Goal: Task Accomplishment & Management: Manage account settings

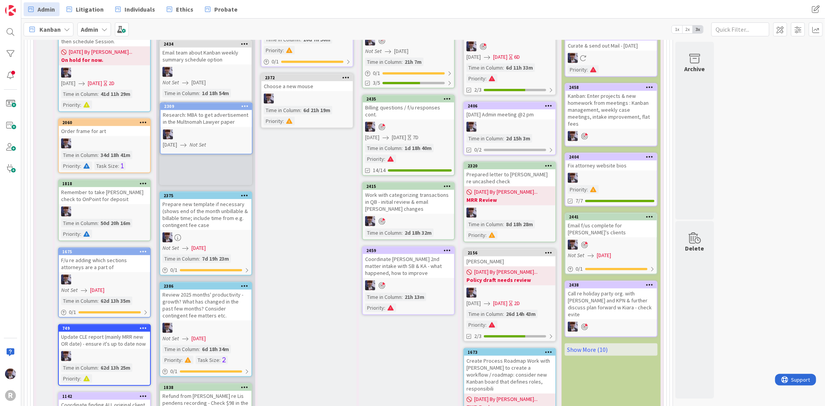
scroll to position [423, 0]
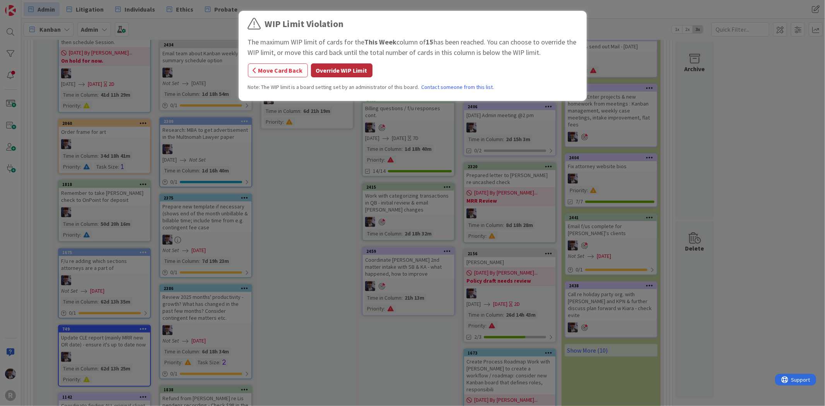
click at [324, 71] on button "Override WIP Limit" at bounding box center [341, 70] width 61 height 14
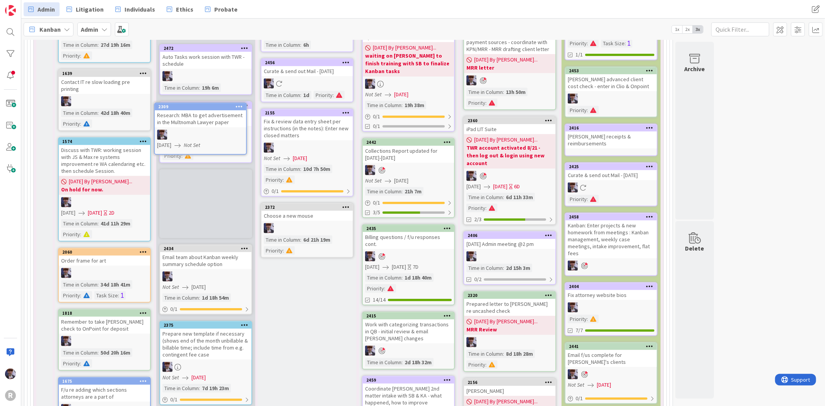
scroll to position [292, 0]
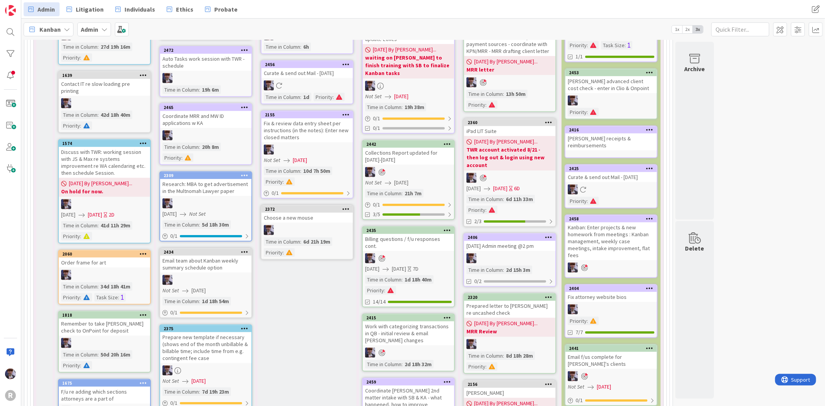
click at [217, 192] on div "Research: MBA to get advertisement in the Multnomah Lawyer paper" at bounding box center [205, 187] width 91 height 17
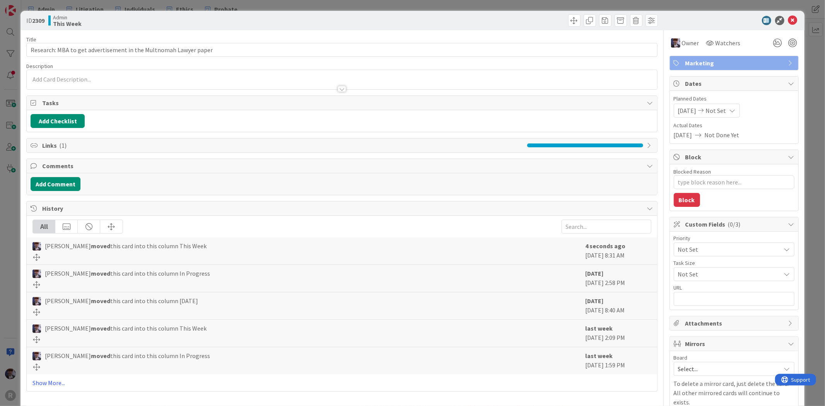
click at [714, 190] on div "Blocked Reason 0 / 256 Block" at bounding box center [734, 187] width 128 height 46
click at [720, 183] on textarea "Blocked Reason" at bounding box center [734, 182] width 121 height 14
type textarea "x"
type textarea "r"
type textarea "x"
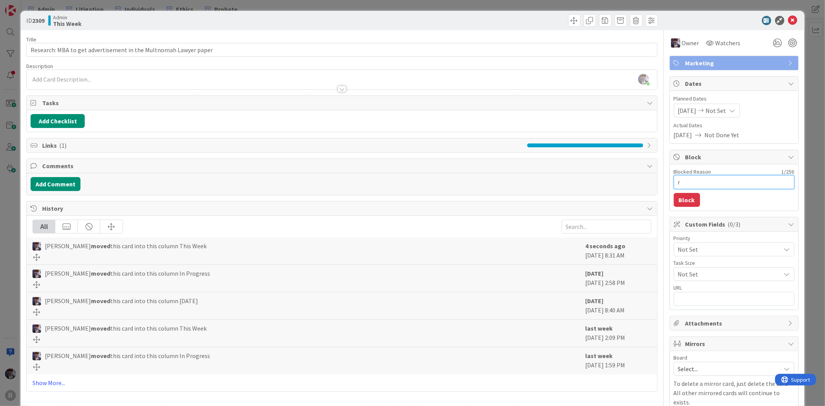
type textarea "re"
type textarea "x"
type textarea "rep"
type textarea "x"
type textarea "rep"
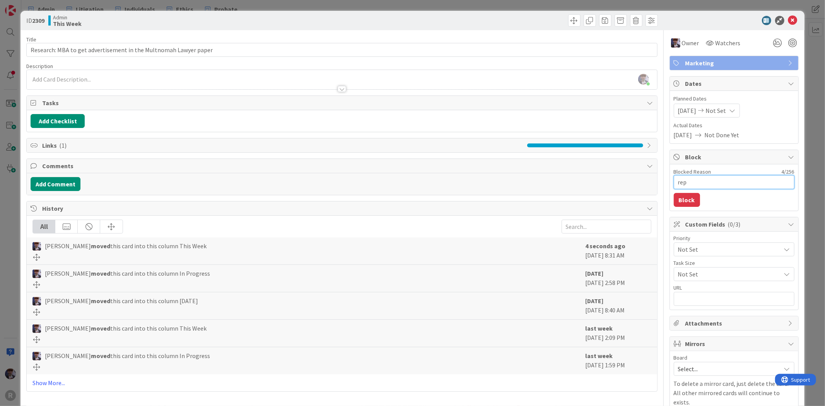
type textarea "x"
type textarea "rep e"
type textarea "x"
type textarea "rep em"
type textarea "x"
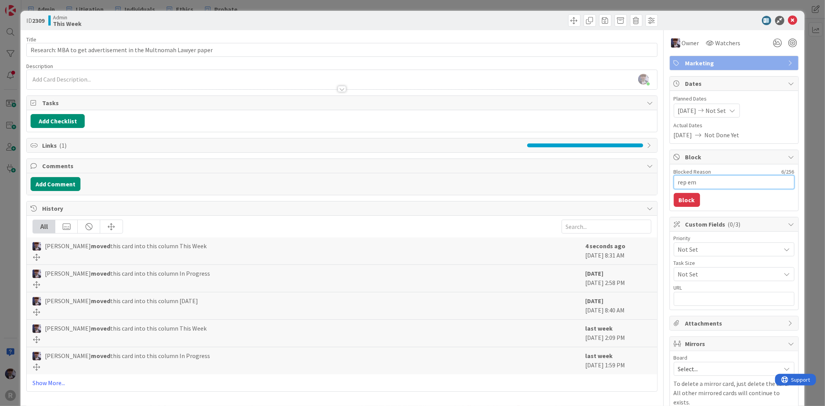
type textarea "rep ema"
type textarea "x"
type textarea "rep emai"
type textarea "x"
type textarea "rep email"
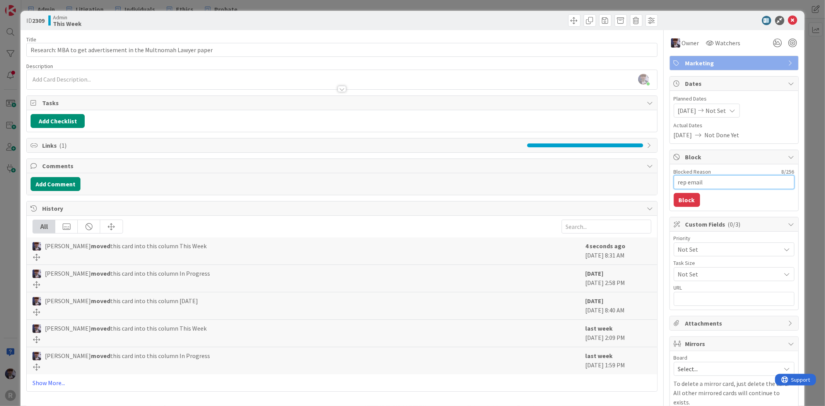
type textarea "x"
type textarea "rep email f"
type textarea "x"
type textarea "rep email for"
type textarea "x"
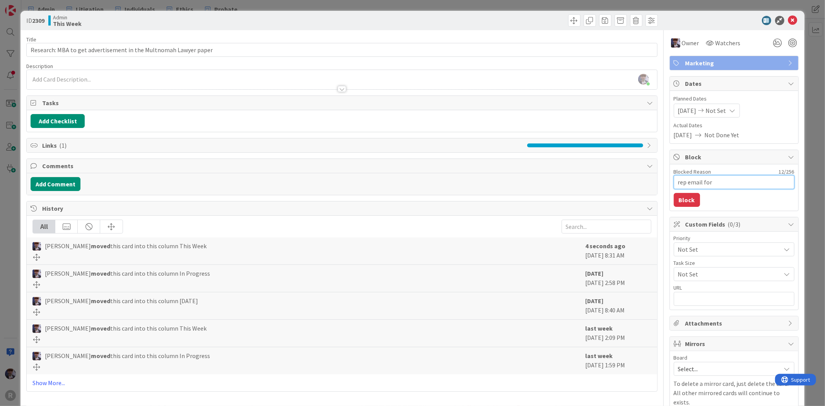
type textarea "rep email for"
type textarea "x"
type textarea "rep email for n"
type textarea "x"
type textarea "rep email for ne"
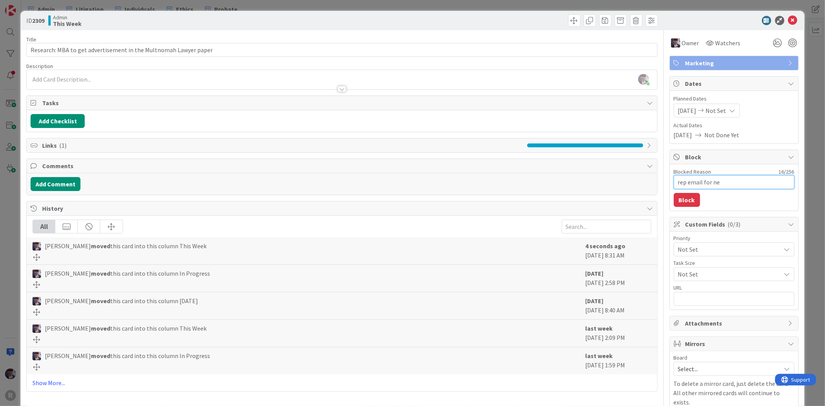
type textarea "x"
type textarea "rep email for nex"
type textarea "x"
type textarea "rep email for next"
type textarea "x"
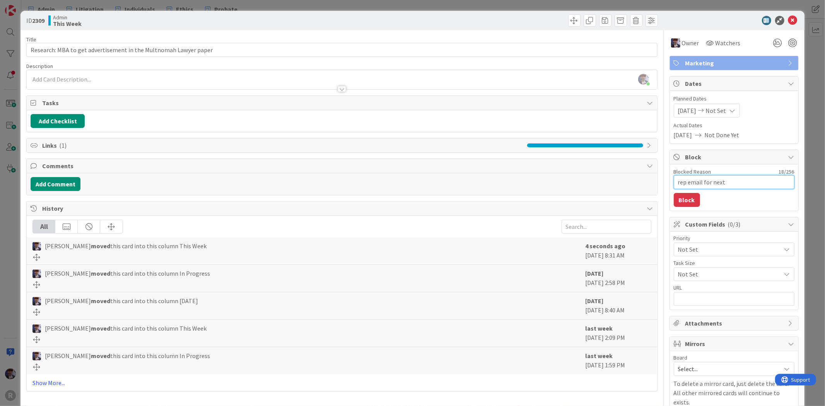
type textarea "rep email for next"
type textarea "x"
type textarea "rep email for next a"
type textarea "x"
type textarea "rep email for next ad"
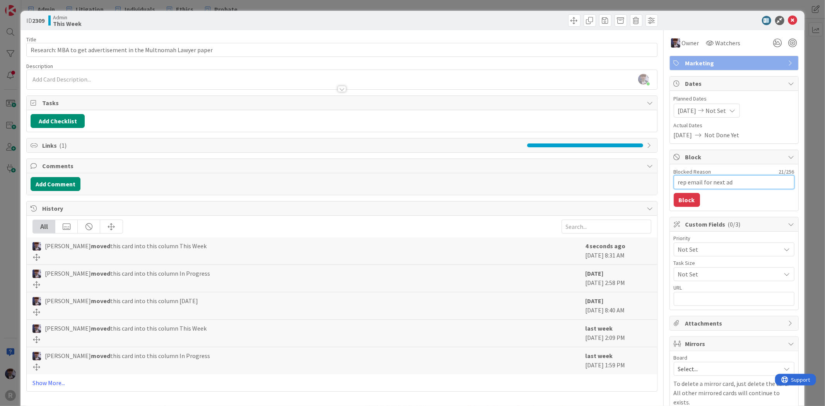
type textarea "x"
type textarea "rep email for next adm"
type textarea "x"
type textarea "rep email for next admi"
type textarea "x"
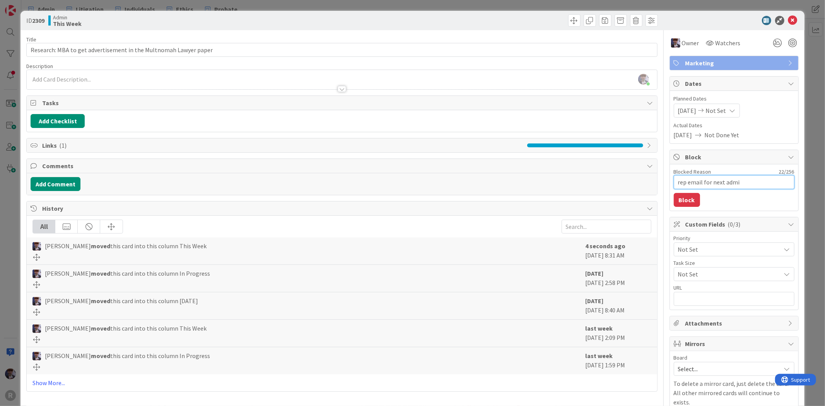
type textarea "rep email for next admin"
type textarea "x"
type textarea "rep email for next admin m"
type textarea "x"
type textarea "rep email for next admin me"
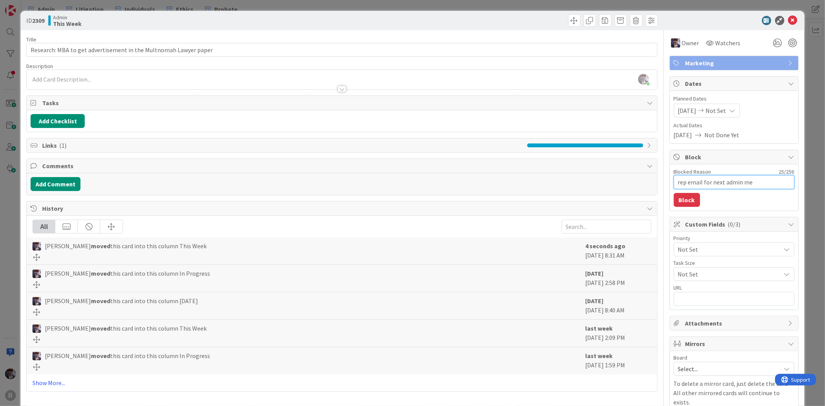
type textarea "x"
type textarea "rep email for next admin mee"
type textarea "x"
type textarea "rep email for next admin meet"
type textarea "x"
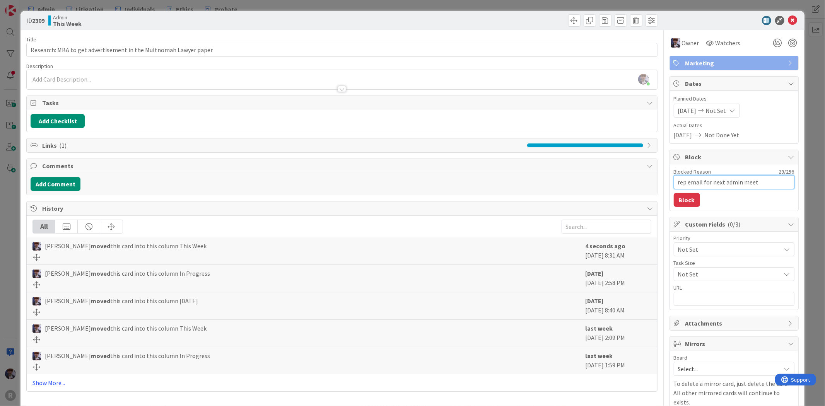
type textarea "rep email for next admin meeti"
type textarea "x"
type textarea "rep email for next admin meetin"
type textarea "x"
type textarea "rep email for next admin meeting"
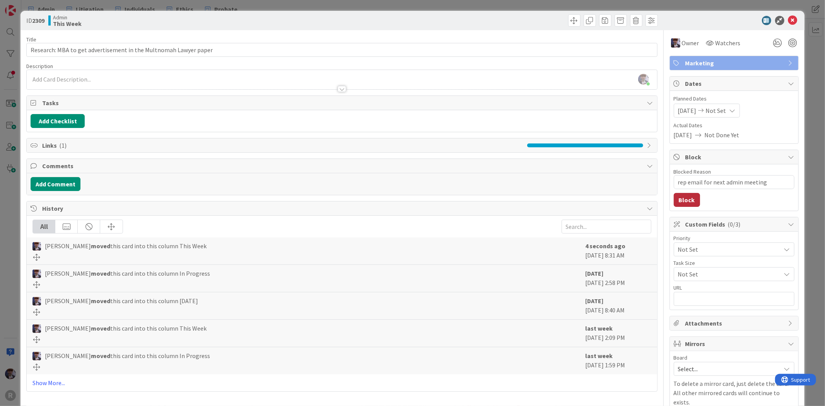
drag, startPoint x: 693, startPoint y: 196, endPoint x: 689, endPoint y: 204, distance: 8.7
click at [689, 203] on div "Blocked Reason 32 / 256 rep email for next admin meeting Block" at bounding box center [734, 187] width 128 height 46
drag, startPoint x: 689, startPoint y: 204, endPoint x: 712, endPoint y: 202, distance: 23.7
click at [712, 202] on div "Blocked Reason 32 / 256 rep email for next admin meeting Block" at bounding box center [734, 187] width 128 height 46
click at [674, 183] on textarea "rep email for next admin meeting" at bounding box center [734, 182] width 121 height 14
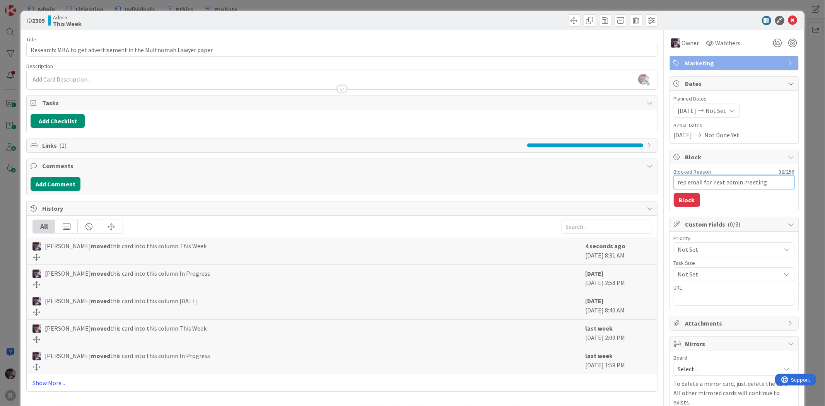
type textarea "x"
type textarea "prep email for next admin meeting"
click at [677, 199] on button "Block" at bounding box center [687, 200] width 26 height 14
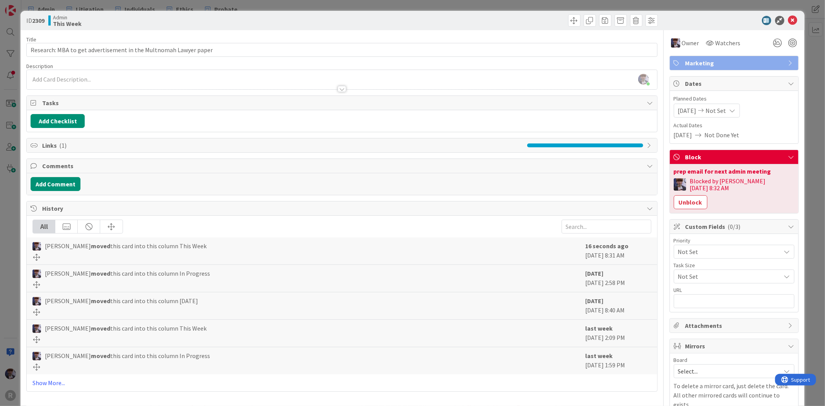
click at [804, 129] on div "ID 2309 Admin This Week Title 64 / 128 Research: MBA to get advertisement in th…" at bounding box center [412, 203] width 825 height 406
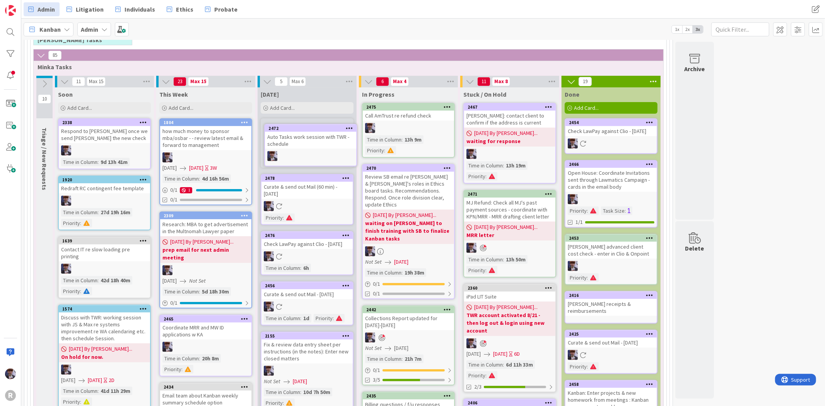
scroll to position [121, 0]
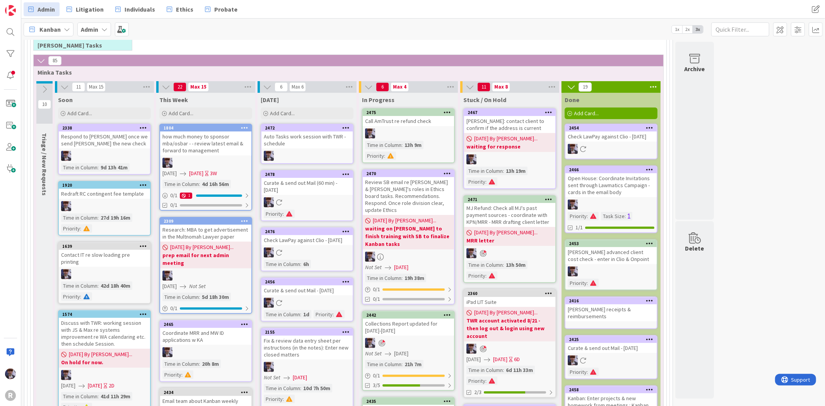
click at [320, 133] on div "Auto Tasks work session with TWR - schedule" at bounding box center [306, 139] width 91 height 17
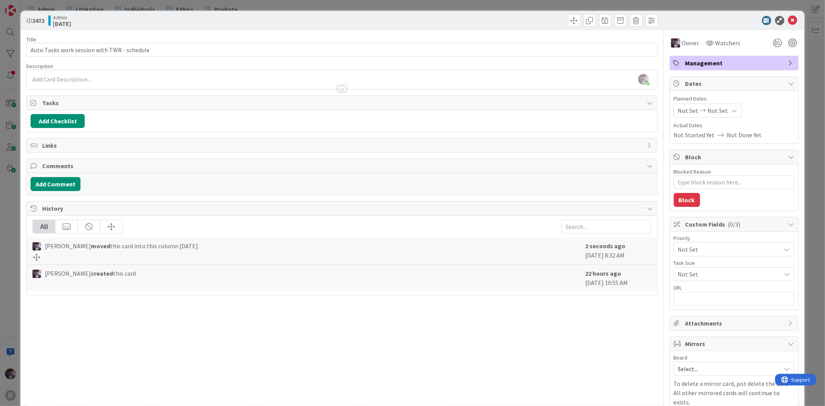
click at [6, 203] on div "ID 2472 Admin [DATE] Title 44 / 128 Auto Tasks work session with TWR - schedule…" at bounding box center [412, 203] width 825 height 406
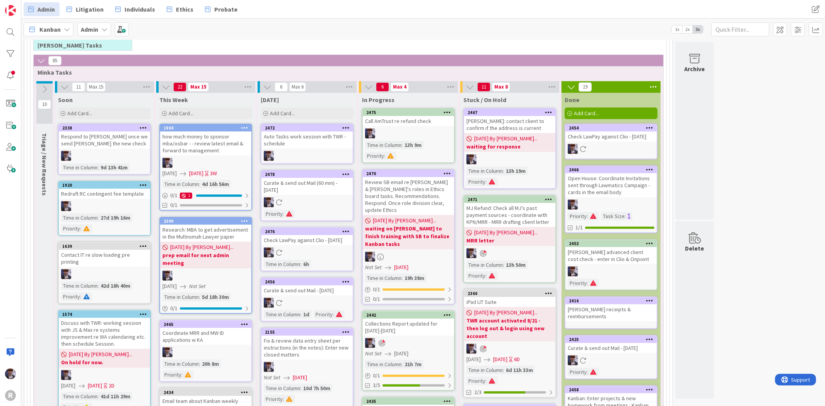
click at [413, 128] on link "2475 Call AmTrust re refund check Time in Column : 13h 9m Priority :" at bounding box center [408, 135] width 93 height 55
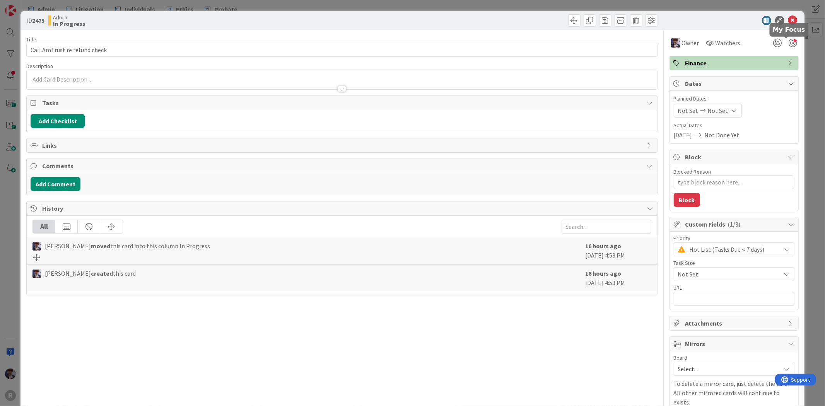
click at [788, 42] on div at bounding box center [792, 43] width 9 height 9
click at [802, 66] on div "ID 2475 Admin In Progress Title 29 / 128 Call AmTrust re refund check Descripti…" at bounding box center [412, 203] width 825 height 406
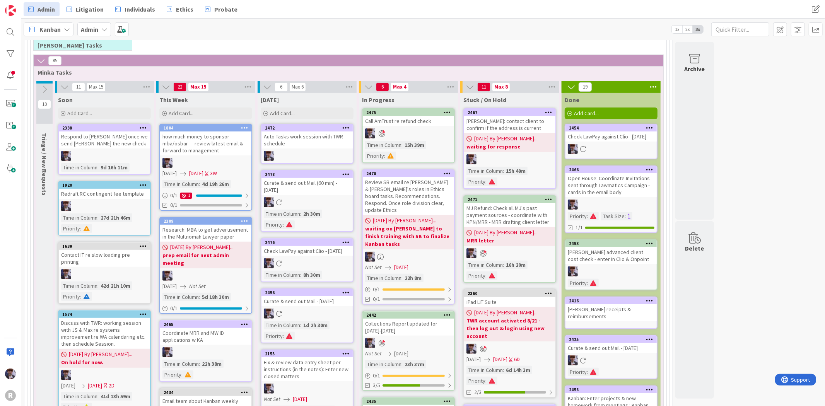
click at [518, 125] on div "[PERSON_NAME]: contact client to confirm if the address is current" at bounding box center [509, 124] width 91 height 17
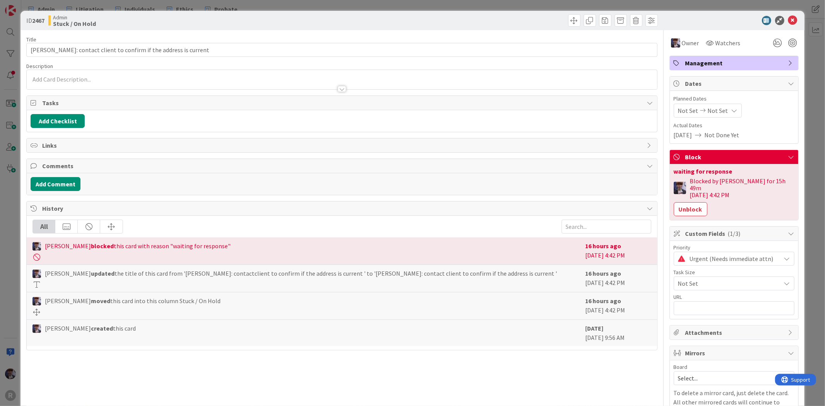
click at [789, 47] on div at bounding box center [785, 43] width 28 height 14
click at [788, 42] on div at bounding box center [792, 43] width 9 height 9
click at [803, 73] on div "ID 2467 Admin Stuck / On Hold Title 61 / 128 [PERSON_NAME]: contact client to c…" at bounding box center [412, 203] width 825 height 406
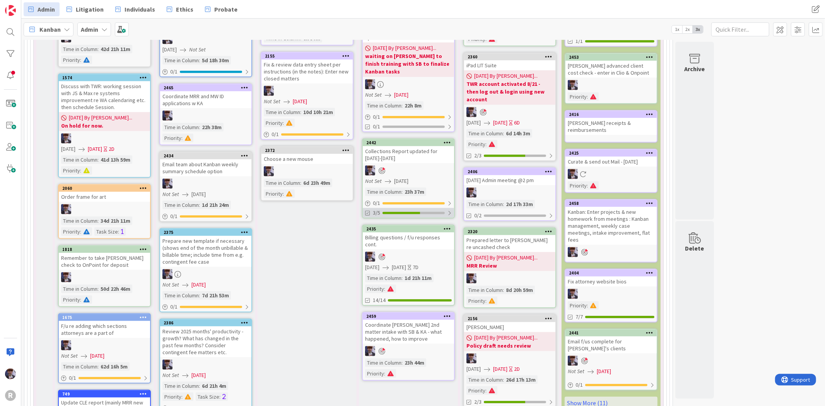
scroll to position [401, 0]
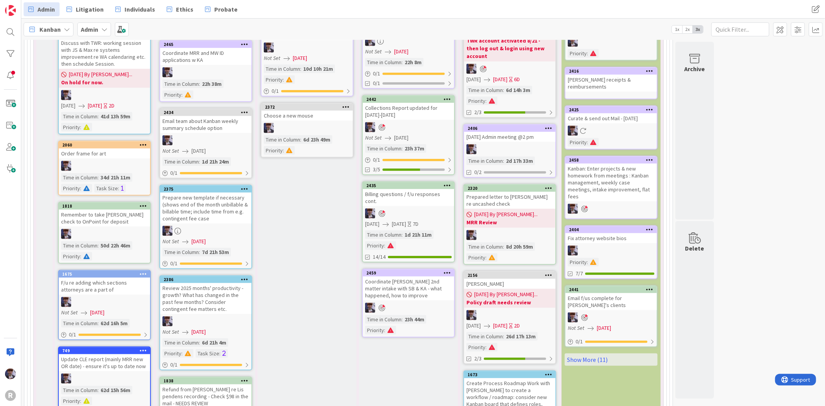
click at [415, 276] on div "Coordinate [PERSON_NAME] 2nd matter intake with SB & KA - what happened, how to…" at bounding box center [408, 288] width 91 height 24
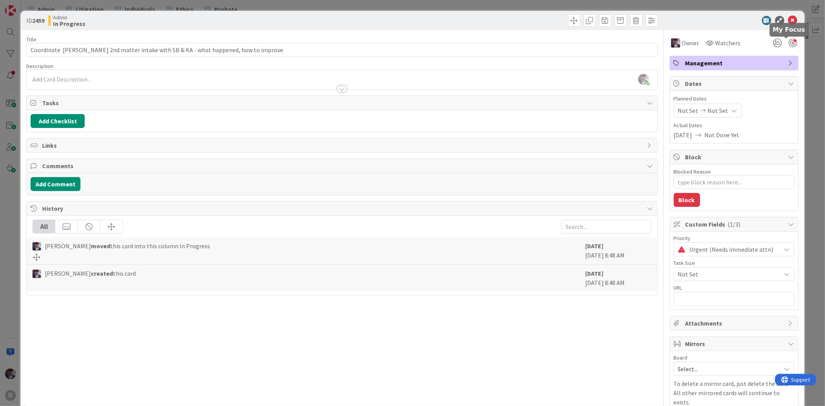
click at [788, 44] on div at bounding box center [792, 43] width 9 height 9
click at [795, 53] on div "ID 2459 Admin In Progress Title 84 / 128 Coordinate [PERSON_NAME] 2nd matter in…" at bounding box center [411, 224] width 783 height 427
click at [797, 54] on div "ID 2459 Admin In Progress Title 84 / 128 Coordinate [PERSON_NAME] 2nd matter in…" at bounding box center [411, 224] width 783 height 427
click at [801, 55] on div "ID 2459 Admin In Progress Title 84 / 128 Coordinate [PERSON_NAME] 2nd matter in…" at bounding box center [412, 203] width 825 height 406
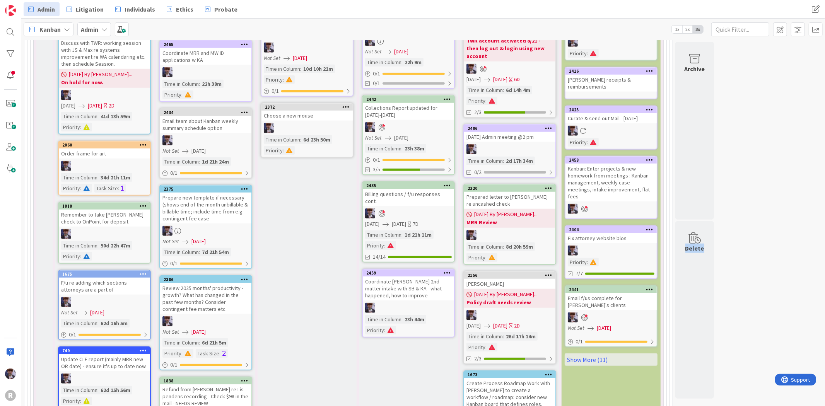
click at [801, 55] on div "192 Admin Projects + Tasks 34 Projects / Recurring Task Sets 158 Admin Tasks 15…" at bounding box center [423, 202] width 800 height 1124
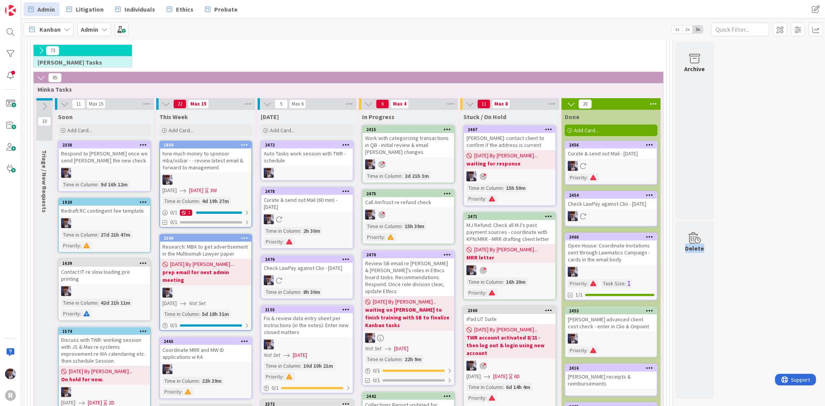
scroll to position [101, 0]
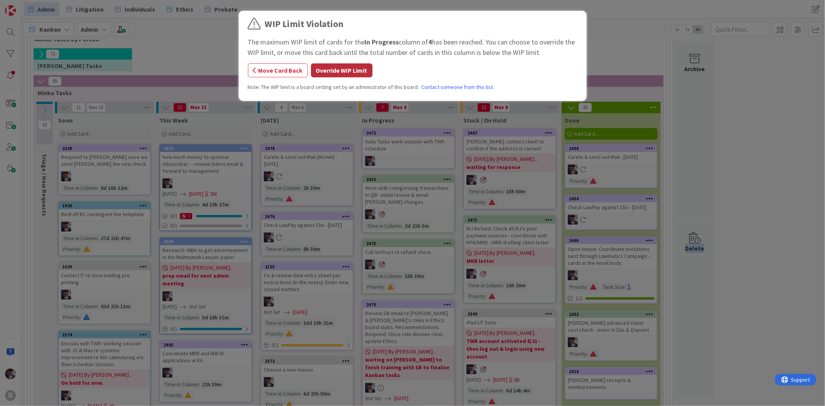
click at [349, 66] on button "Override WIP Limit" at bounding box center [341, 70] width 61 height 14
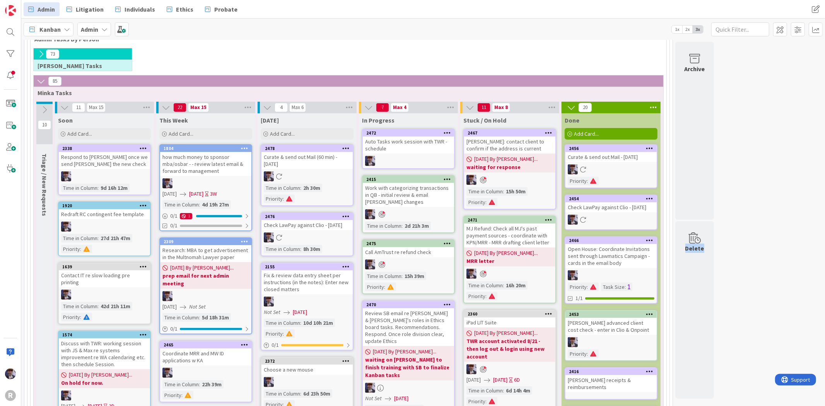
click at [411, 147] on div "Auto Tasks work session with TWR - schedule" at bounding box center [408, 145] width 91 height 17
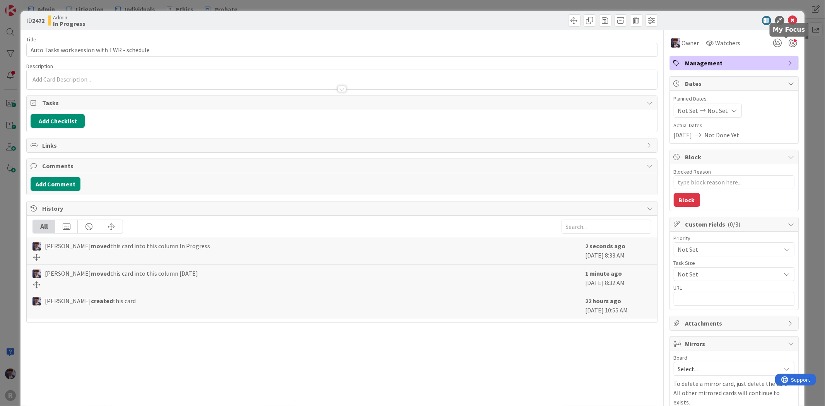
click at [788, 43] on div at bounding box center [792, 43] width 9 height 9
click at [803, 72] on div "ID 2472 Admin In Progress Title 44 / 128 Auto Tasks work session with TWR - sch…" at bounding box center [412, 203] width 825 height 406
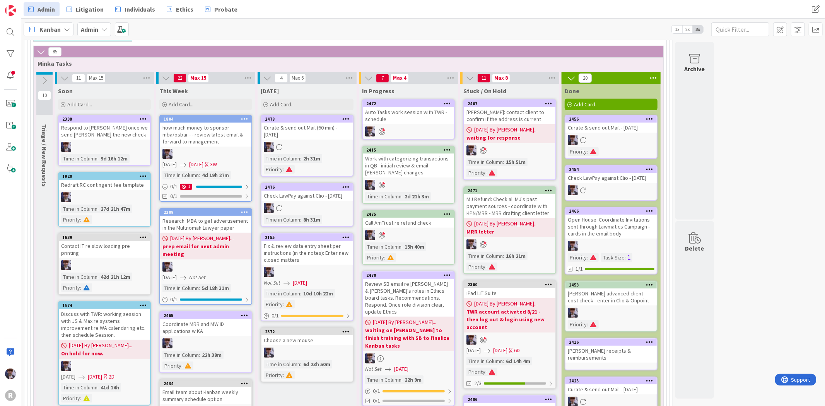
scroll to position [144, 0]
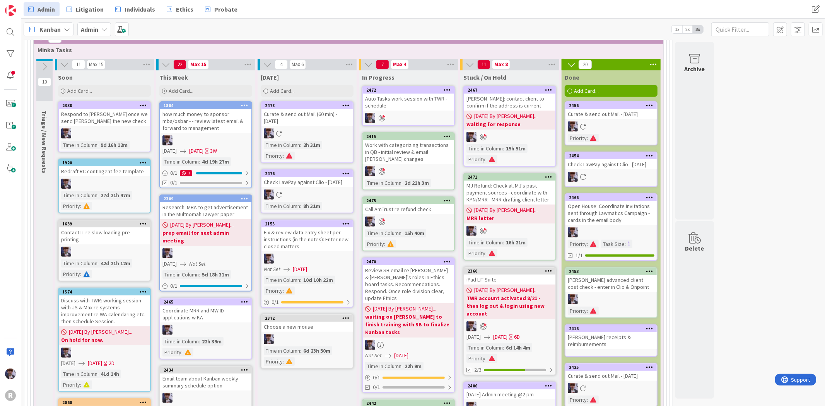
click at [402, 271] on div "Review SB email re [PERSON_NAME] & [PERSON_NAME]'s roles in Ethics board tasks.…" at bounding box center [408, 284] width 91 height 38
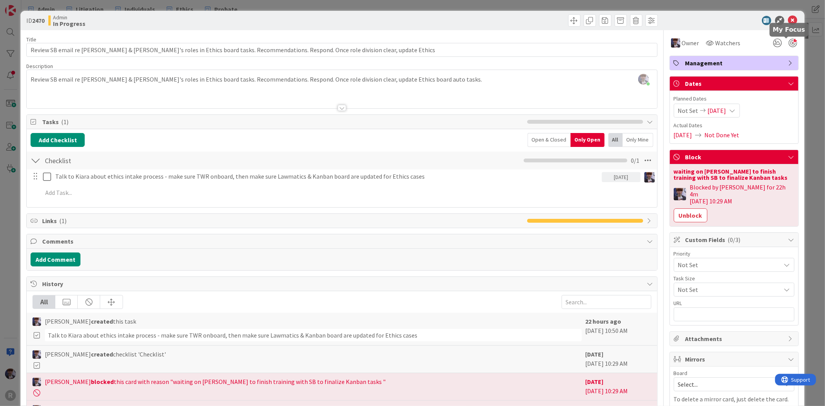
click at [788, 41] on div at bounding box center [792, 43] width 9 height 9
click at [697, 208] on button "Unblock" at bounding box center [691, 215] width 34 height 14
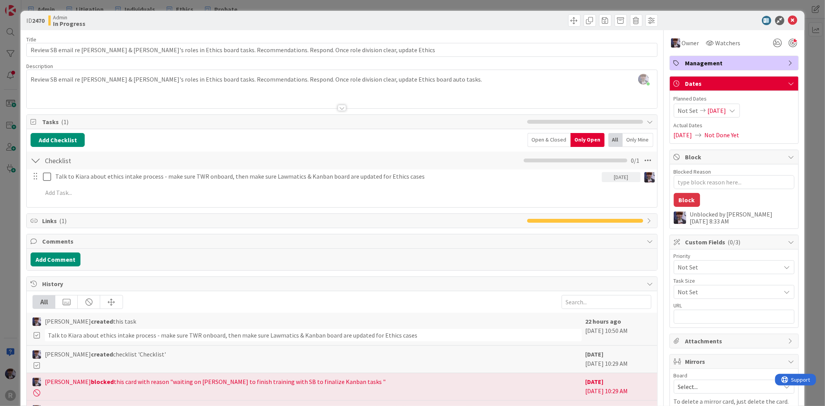
type textarea "x"
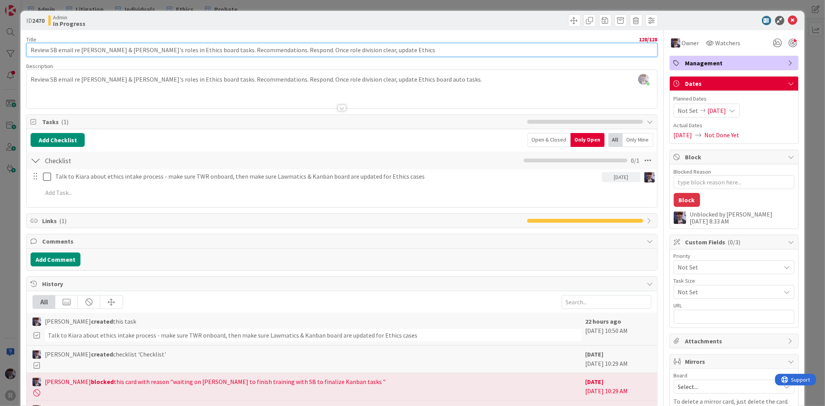
drag, startPoint x: 381, startPoint y: 46, endPoint x: 237, endPoint y: 48, distance: 143.5
click at [237, 48] on input "Review SB email re [PERSON_NAME] & [PERSON_NAME]'s roles in Ethics board tasks.…" at bounding box center [341, 50] width 631 height 14
type input "Review SB email re [PERSON_NAME] & [PERSON_NAME]'s roles in Ethics board tasks.…"
type textarea "x"
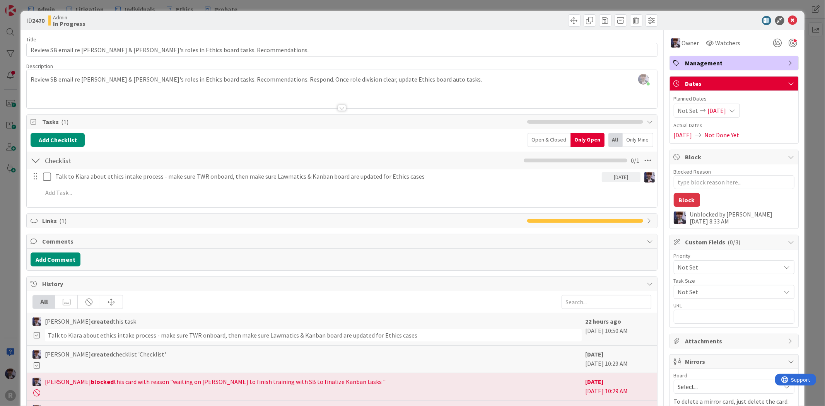
click at [471, 80] on div "[PERSON_NAME] just joined Review SB email re [PERSON_NAME] & [PERSON_NAME]'s ro…" at bounding box center [342, 89] width 630 height 38
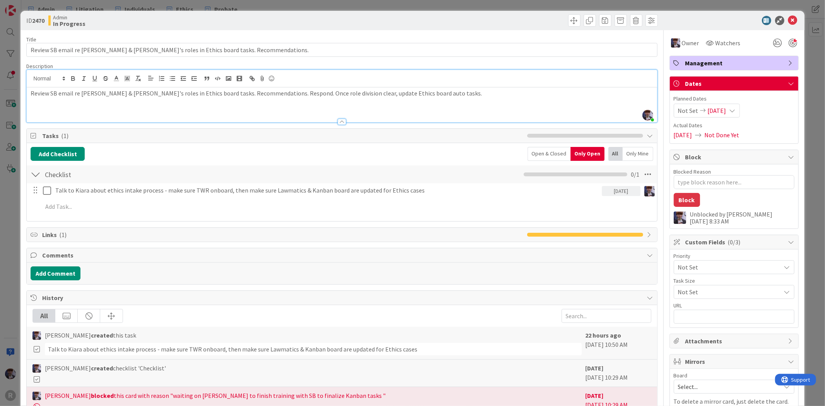
click at [184, 29] on div "ID 2470 Admin In Progress" at bounding box center [411, 20] width 783 height 19
click at [109, 29] on div "ID 2470 Admin In Progress Title 79 / 128 Review SB email re [PERSON_NAME] & [PE…" at bounding box center [411, 251] width 783 height 481
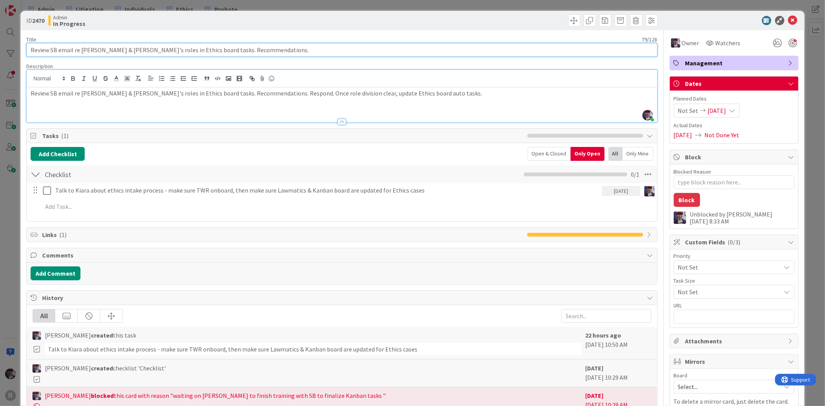
drag, startPoint x: 246, startPoint y: 48, endPoint x: 186, endPoint y: 47, distance: 59.6
click at [186, 47] on input "Review SB email re [PERSON_NAME] & [PERSON_NAME]'s roles in Ethics board tasks.…" at bounding box center [341, 50] width 631 height 14
type input "Review SB email re [PERSON_NAME] & [PERSON_NAME]'s roles in Ethics board tasks.…"
type textarea "x"
type input "Review SB email re [PERSON_NAME] & [PERSON_NAME]'s roles in Ethics board tasks.…"
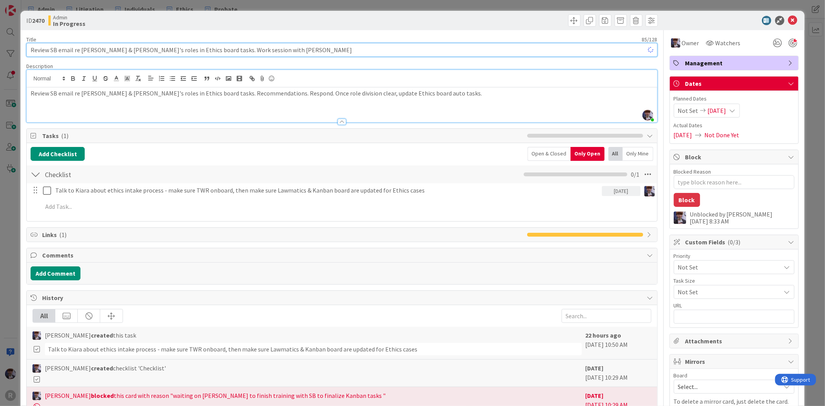
type textarea "x"
type input "Review SB email re [PERSON_NAME] & [PERSON_NAME]'s roles in Ethics board tasks.…"
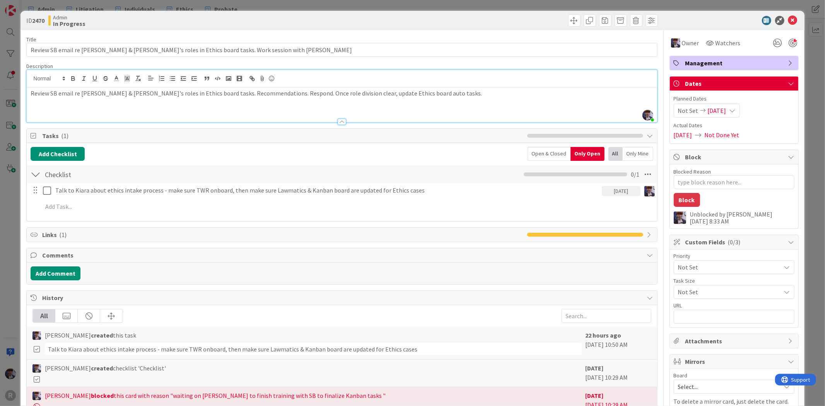
click at [238, 18] on div "Admin In Progress" at bounding box center [194, 20] width 292 height 12
click at [797, 67] on div "ID 2470 Admin In Progress Title 85 / 128 Review SB email re [PERSON_NAME] & [PE…" at bounding box center [411, 251] width 783 height 481
click at [806, 67] on div "ID 2470 Admin In Progress Title 85 / 128 Review SB email re [PERSON_NAME] & [PE…" at bounding box center [412, 203] width 825 height 406
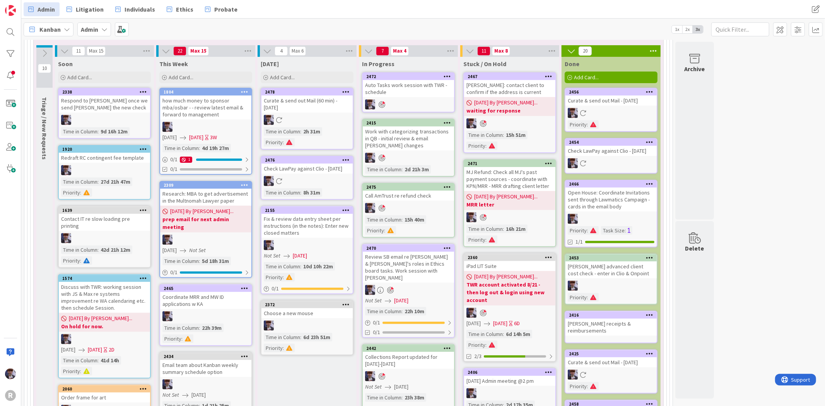
scroll to position [144, 0]
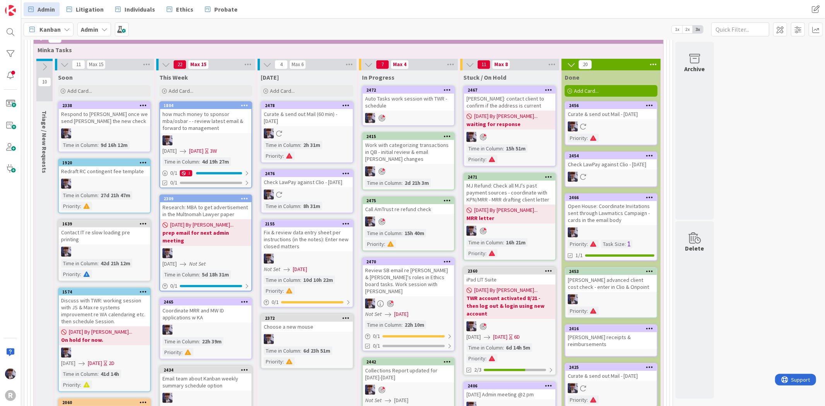
click at [493, 268] on div "2360" at bounding box center [509, 271] width 91 height 7
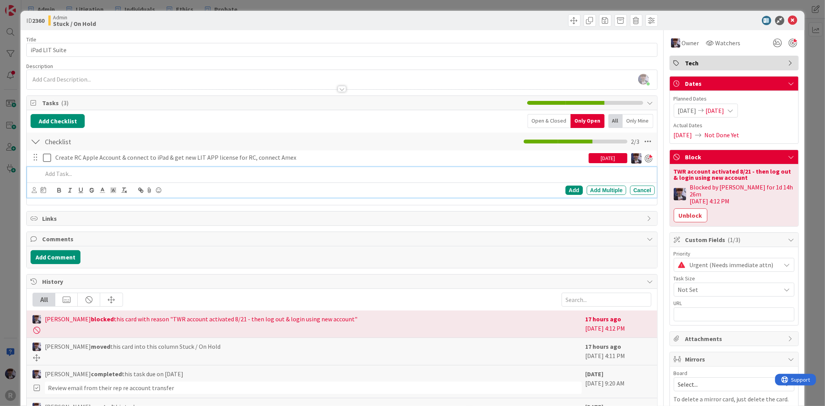
click at [113, 169] on div at bounding box center [346, 174] width 615 height 14
click at [565, 188] on div "Add" at bounding box center [573, 190] width 17 height 9
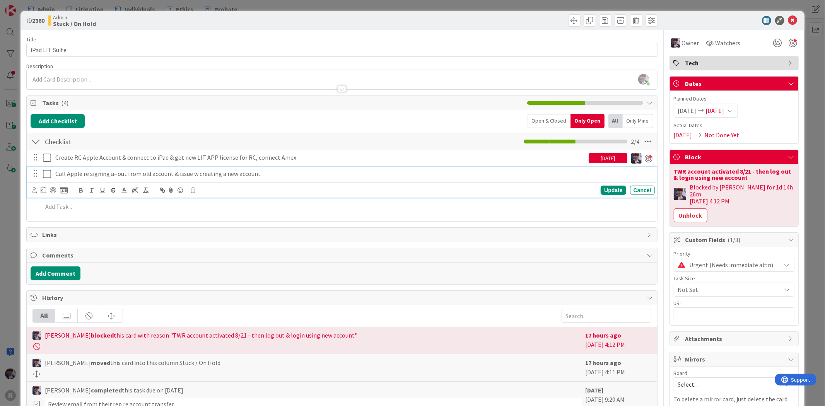
click at [95, 174] on p "Call Apple re signing a=out from old account & issue w creating a new account" at bounding box center [353, 173] width 596 height 9
click at [52, 191] on div at bounding box center [53, 190] width 6 height 6
click at [32, 190] on icon at bounding box center [34, 190] width 5 height 6
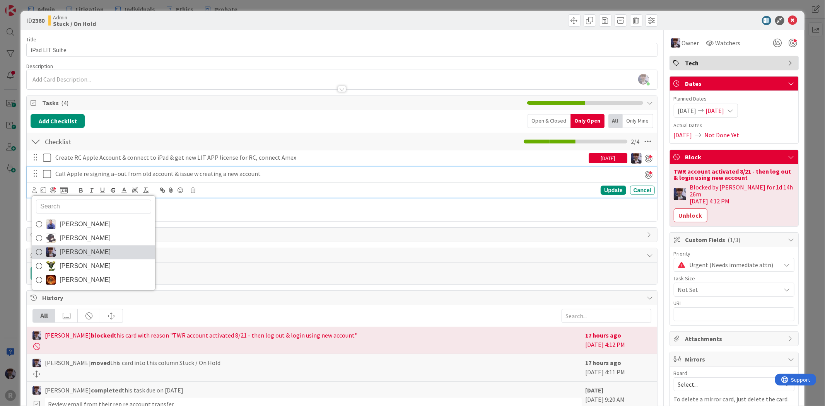
click at [75, 249] on span "[PERSON_NAME]" at bounding box center [85, 252] width 51 height 12
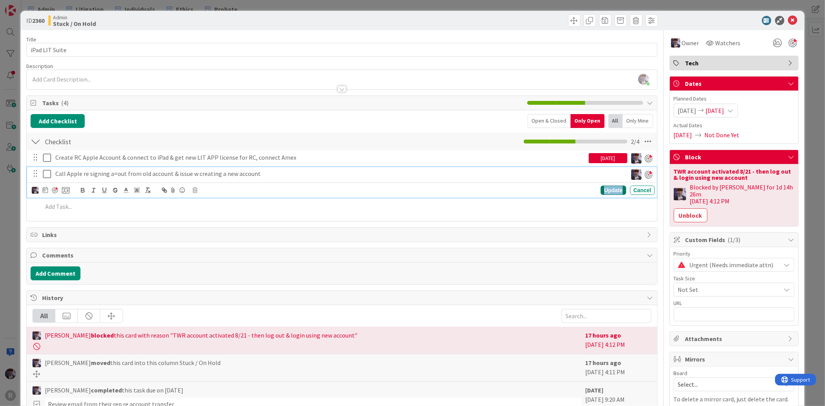
click at [601, 191] on div "Update" at bounding box center [613, 190] width 25 height 9
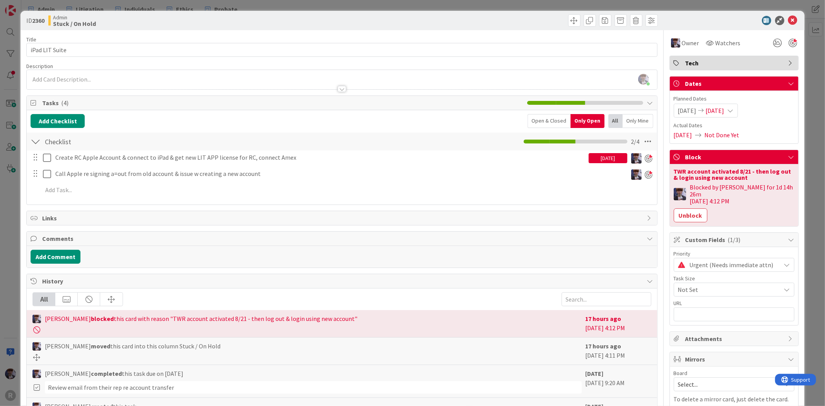
click at [799, 124] on div "ID 2360 Admin Stuck / On Hold Title 14 / 128 iPad LIT Suite Description [PERSON…" at bounding box center [412, 203] width 825 height 406
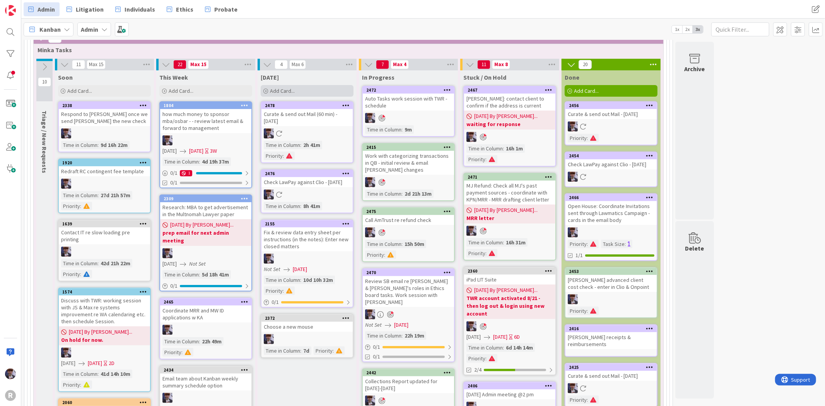
click at [298, 96] on div "Add Card..." at bounding box center [307, 91] width 93 height 12
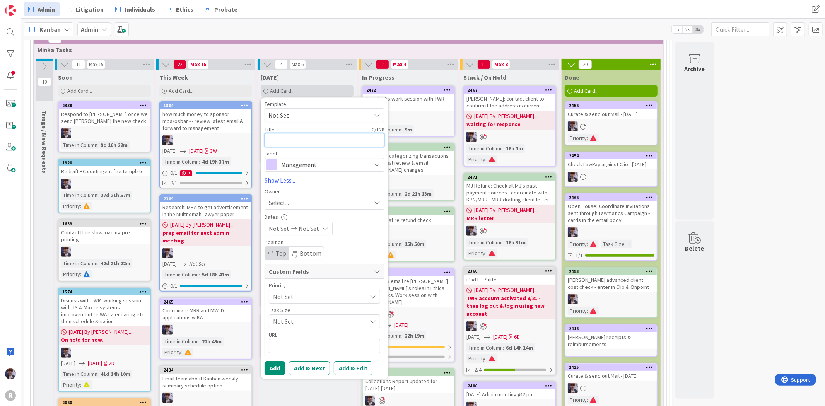
type textarea "L"
type textarea "x"
type textarea "Le"
type textarea "x"
type textarea "Leg"
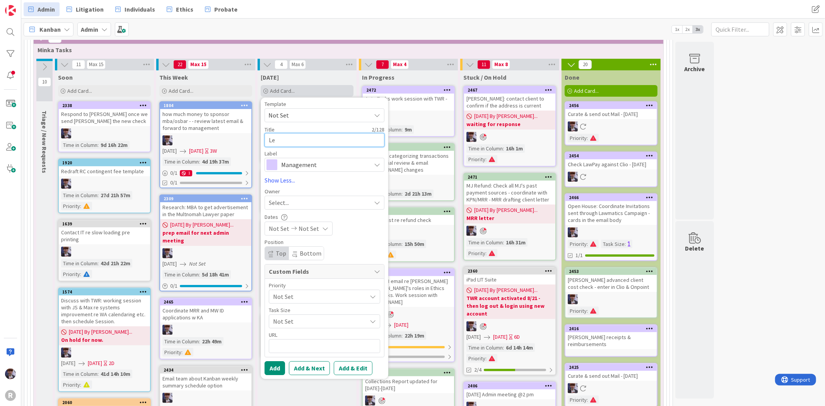
type textarea "x"
type textarea "Lega"
type textarea "x"
type textarea "Legal"
type textarea "x"
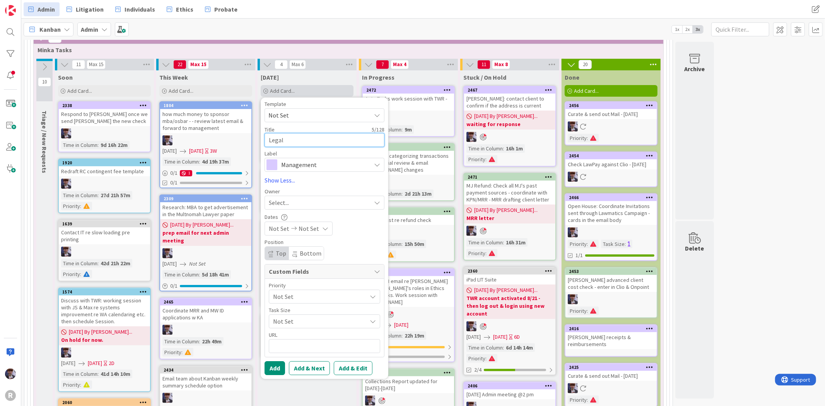
type textarea "Legal"
type textarea "x"
type textarea "Legal A"
type textarea "x"
type textarea "Legal As"
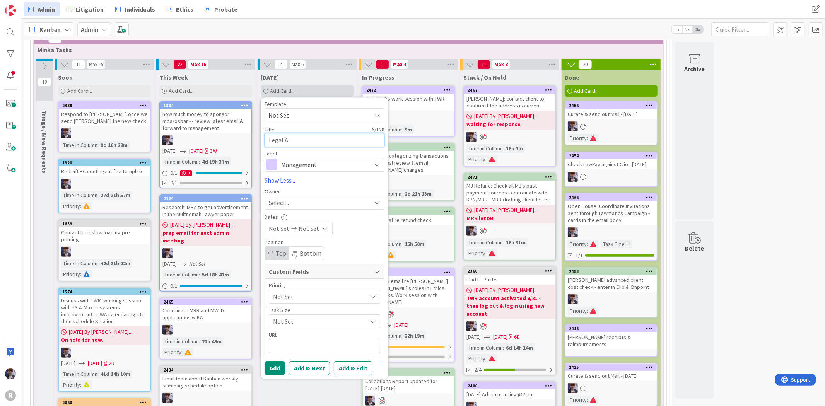
type textarea "x"
type textarea "Legal Ass"
type textarea "x"
type textarea "Legal Assi"
type textarea "x"
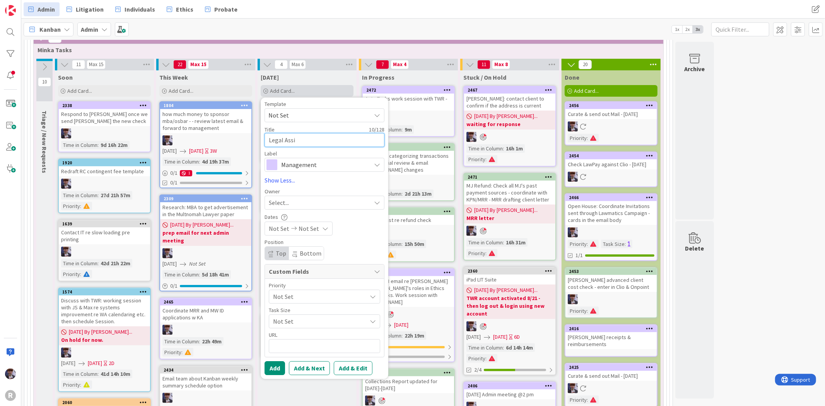
type textarea "Legal Assis"
type textarea "x"
type textarea "Legal Assist"
type textarea "x"
type textarea "Legal Assista"
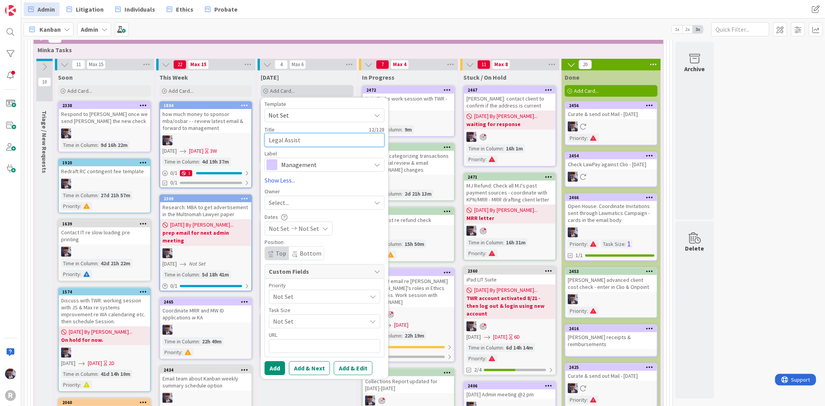
type textarea "x"
type textarea "Legal Assistatn"
type textarea "x"
type textarea "Legal Assistatn"
type textarea "x"
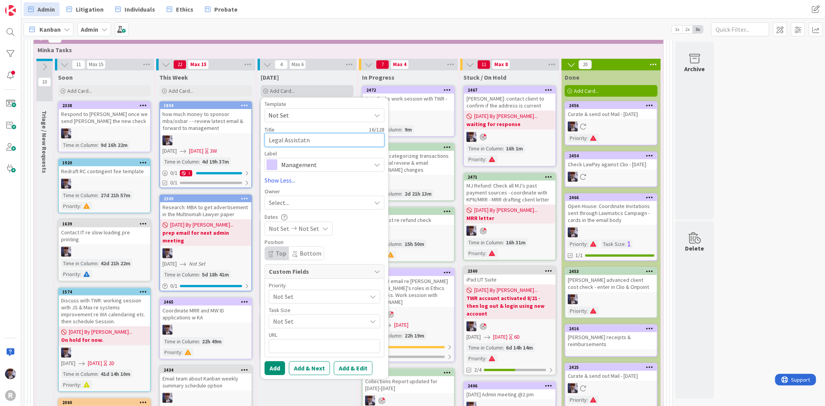
type textarea "Legal Assistatn I"
type textarea "x"
type textarea "Legal Assistatn In"
type textarea "x"
type textarea "Legal Assistatn Int"
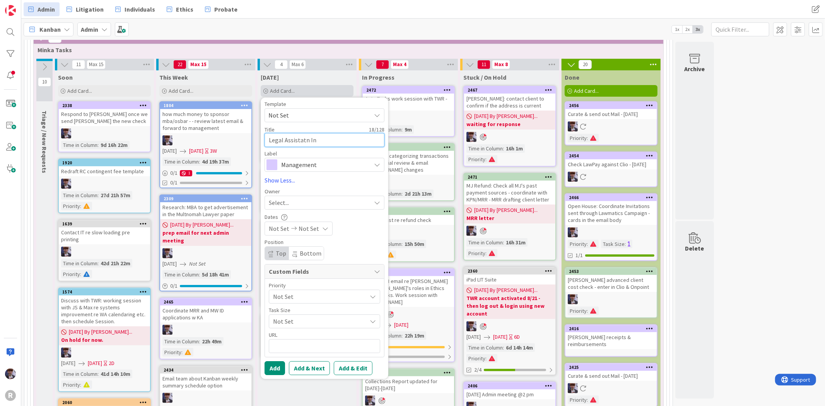
type textarea "x"
type textarea "Legal Assistatn Inte"
type textarea "x"
type textarea "Legal Assistatn Inter"
type textarea "x"
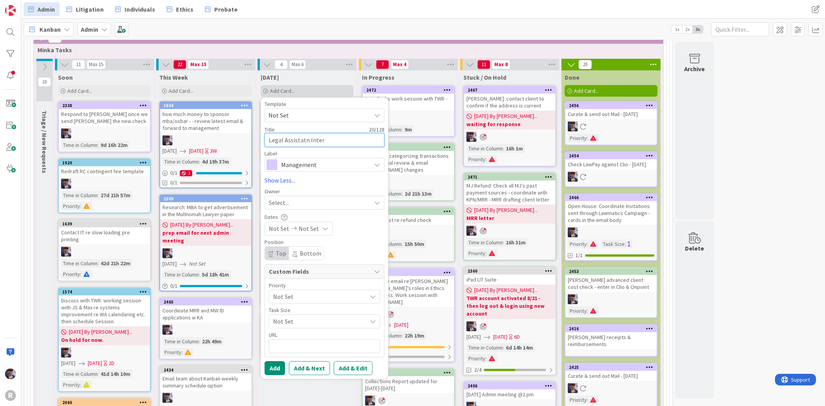
type textarea "Legal Assistatn Interv"
type textarea "x"
type textarea "Legal Assistatn Intervi"
type textarea "x"
type textarea "Legal Assistatn Intervie"
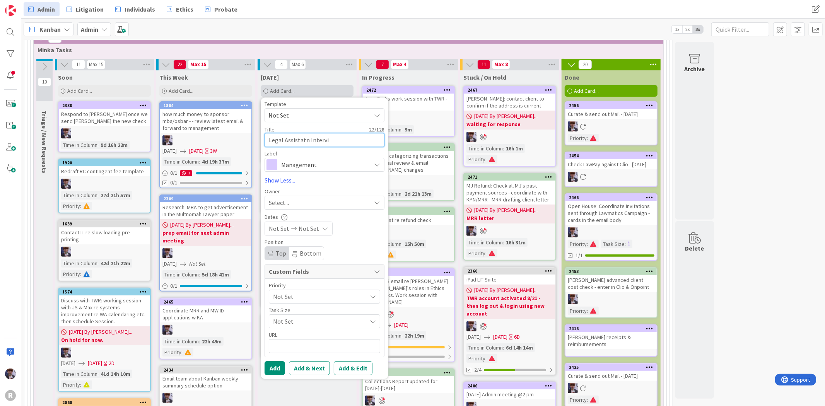
type textarea "x"
type textarea "Legal Assistatn Interview"
type textarea "x"
type textarea "Legal Assistatn Interview"
type textarea "x"
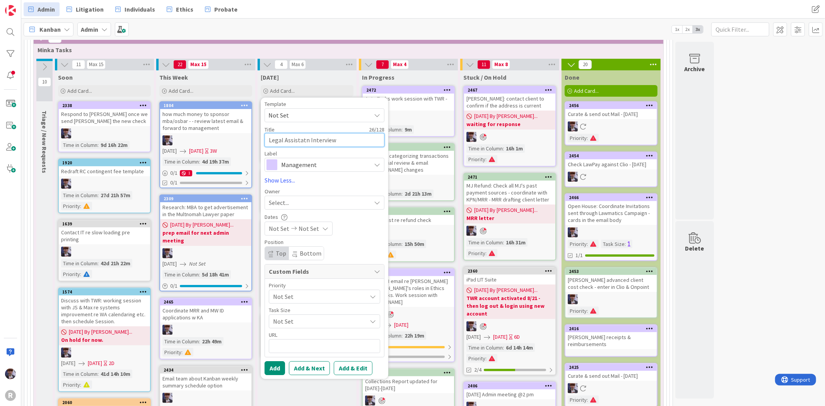
click at [307, 140] on textarea "Legal Assistatn Interview" at bounding box center [325, 140] width 120 height 14
type textarea "Legal Assistat Interview"
type textarea "x"
type textarea "Legal Assista Interview"
type textarea "x"
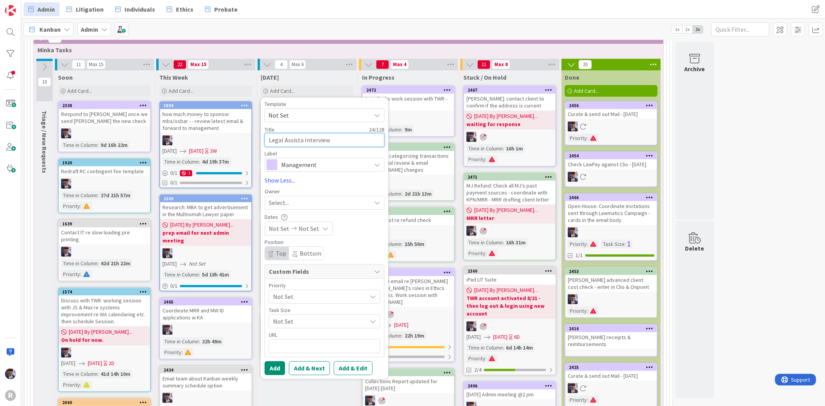
type textarea "Legal Assistan Interview"
type textarea "x"
type textarea "Legal Assistant Interview"
type textarea "x"
type textarea "Legal Assistant Interview"
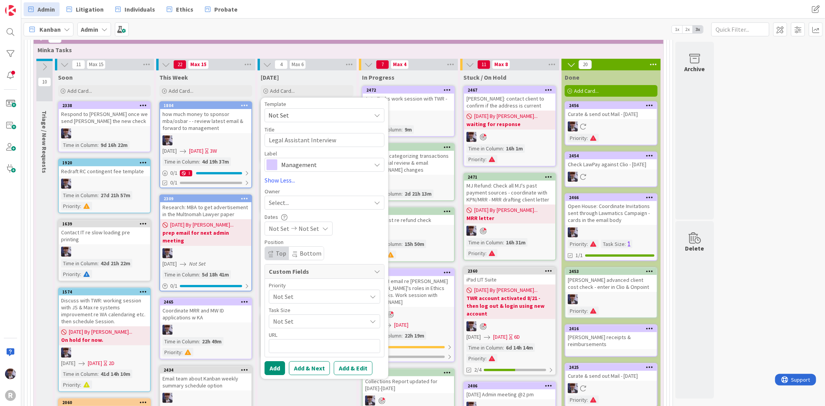
click at [349, 169] on span "Management" at bounding box center [324, 164] width 86 height 11
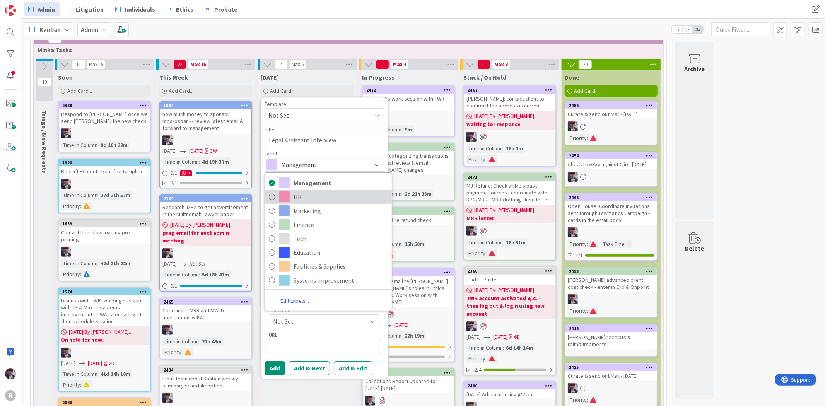
click at [315, 197] on span "HR" at bounding box center [341, 197] width 94 height 12
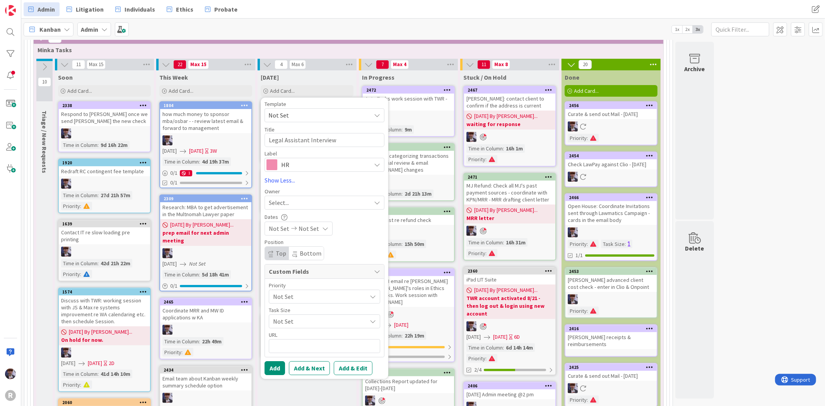
click at [312, 200] on div "Select..." at bounding box center [320, 202] width 102 height 9
click at [312, 266] on span "[PERSON_NAME]" at bounding box center [313, 268] width 38 height 12
click at [271, 372] on button "Add" at bounding box center [275, 368] width 20 height 14
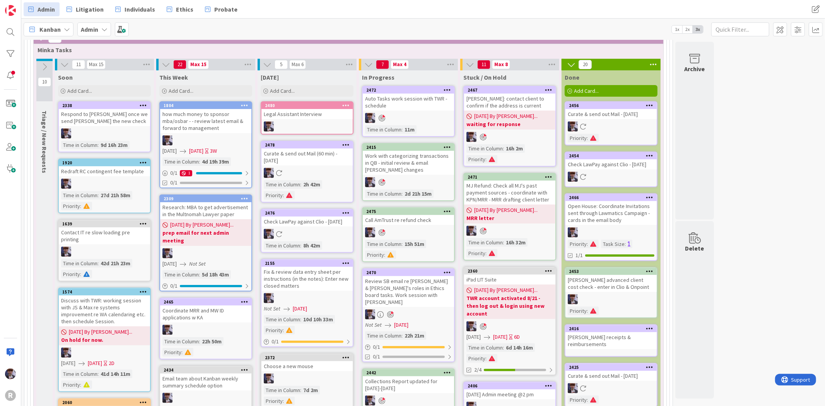
click at [347, 104] on icon at bounding box center [345, 104] width 7 height 5
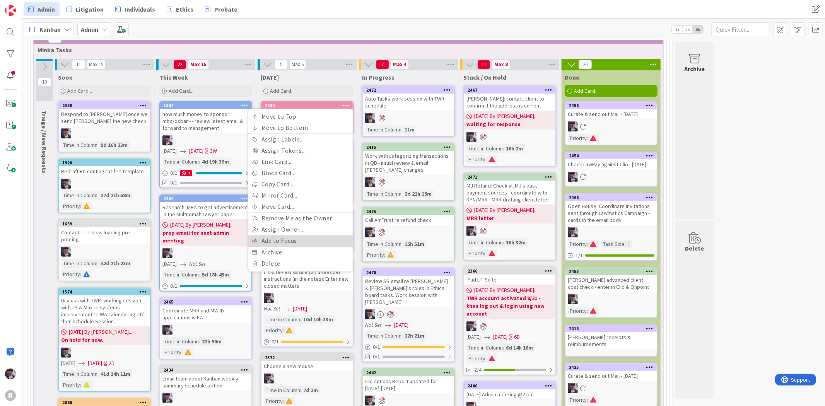
click at [293, 239] on link "Add to Focus" at bounding box center [300, 241] width 104 height 11
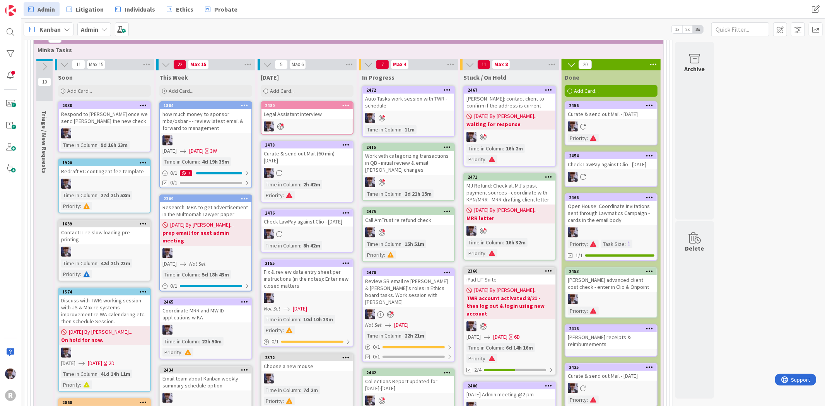
click at [253, 35] on div "Kanban Admin 1x 2x 3x" at bounding box center [423, 29] width 804 height 21
click at [118, 79] on div "Soon" at bounding box center [104, 77] width 93 height 8
click at [406, 107] on div "Auto Tasks work session with TWR - schedule" at bounding box center [408, 102] width 91 height 17
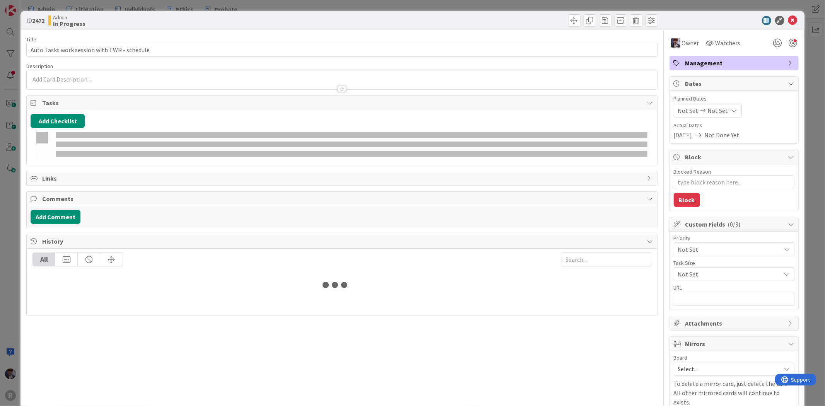
type textarea "x"
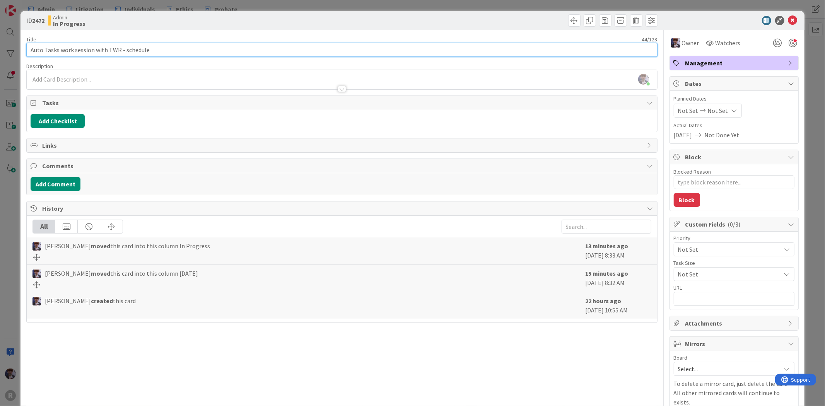
drag, startPoint x: 148, startPoint y: 48, endPoint x: 122, endPoint y: 49, distance: 26.0
click at [122, 49] on input "Auto Tasks work session with TWR - schedule" at bounding box center [341, 50] width 631 height 14
type input "Auto Tasks work session with TWR - 3"
type textarea "x"
type input "Auto Tasks work session with TWR - 3pm"
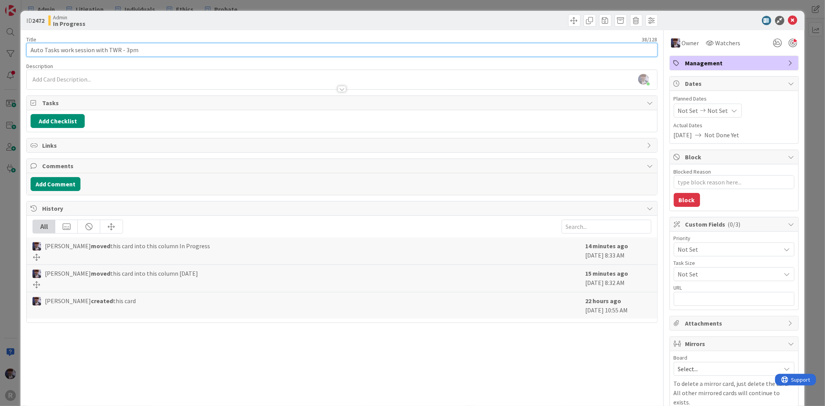
type textarea "x"
click at [124, 48] on input "Auto Tasks work session with TWR - 3pm" at bounding box center [341, 50] width 631 height 14
type input "Auto Tasks work session with TWR -@3pm"
type textarea "x"
type input "Auto Tasks work session with TWR -@3pm"
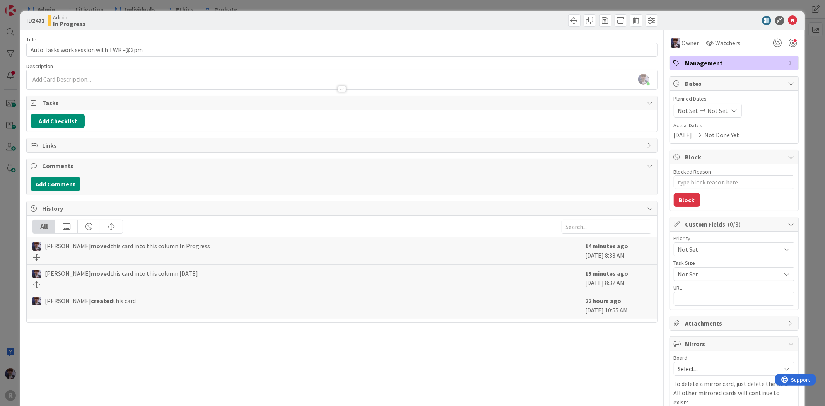
click at [15, 259] on div "ID 2472 Admin In Progress Title 38 / 128 Auto Tasks work session with TWR -@3pm…" at bounding box center [412, 203] width 825 height 406
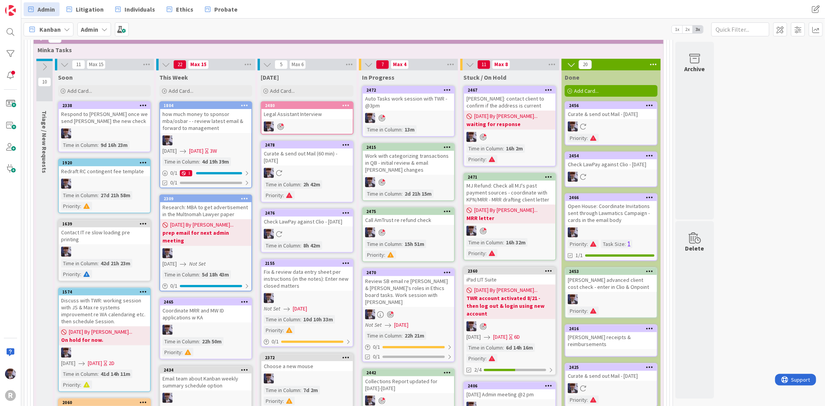
click at [415, 159] on div "Work with categorizing transactions in QB - initial review & email [PERSON_NAME…" at bounding box center [408, 163] width 91 height 24
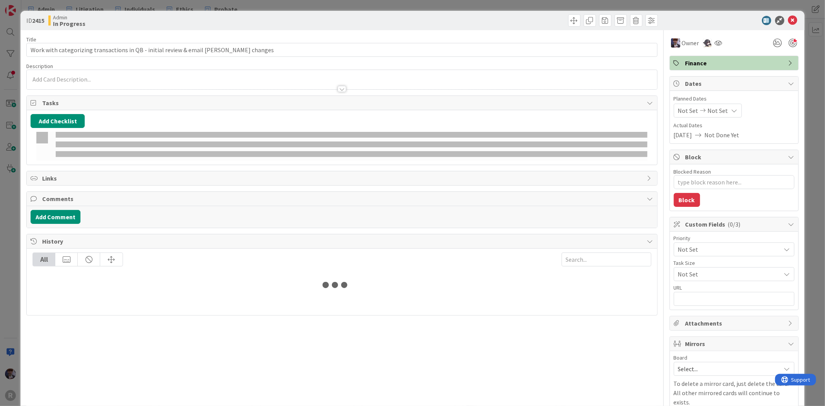
type textarea "x"
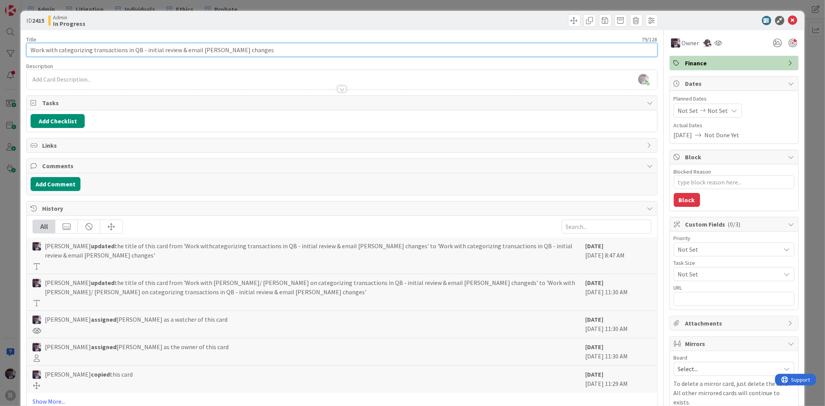
click at [259, 44] on input "Work with categorizing transactions in QB - initial review & email [PERSON_NAME…" at bounding box center [341, 50] width 631 height 14
type input "Work with categorizing transactions in QB - initial review & email [PERSON_NAME…"
type textarea "x"
type input "Work with categorizing transactions in QB - initial review & email [PERSON_NAME…"
type textarea "x"
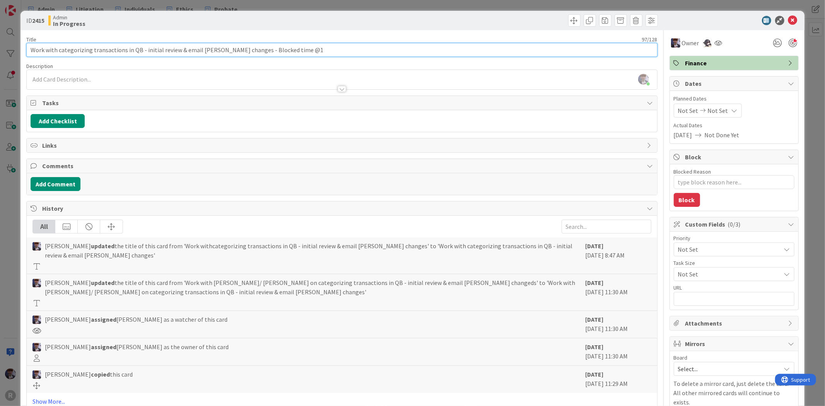
type input "Work with categorizing transactions in QB - initial review & email [PERSON_NAME…"
type textarea "x"
type input "Work with categorizing transactions in QB - initial review & email [PERSON_NAME…"
type textarea "x"
type input "Work with categorizing transactions in QB - initial review & email [PERSON_NAME…"
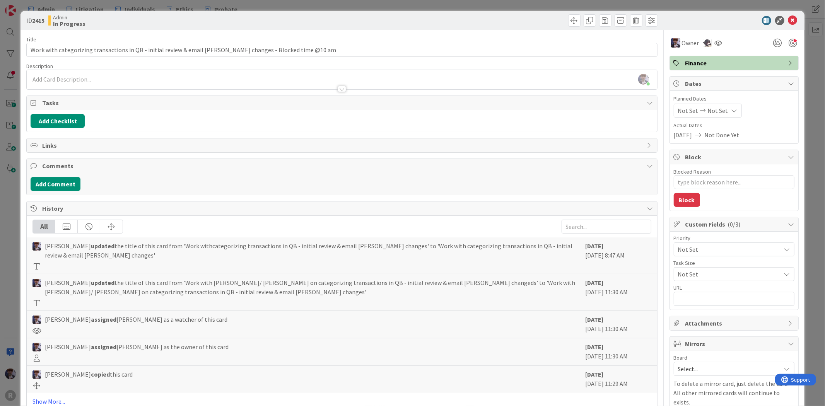
click at [811, 32] on div "ID 2415 Admin In Progress Title 101 / 128 Work with categorizing transactions i…" at bounding box center [412, 203] width 825 height 406
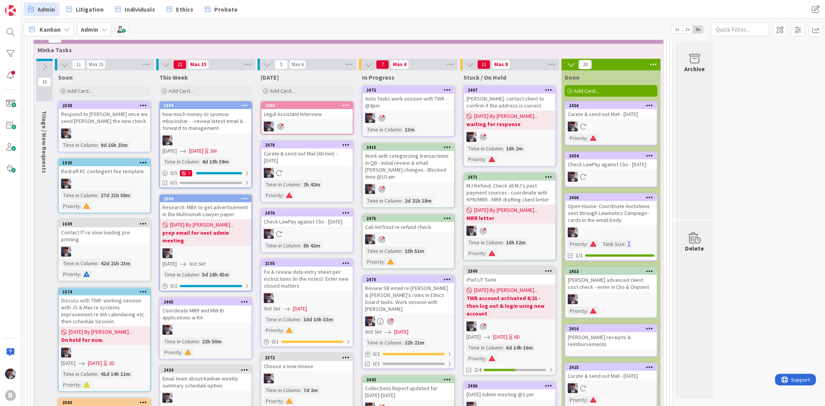
click at [64, 26] on icon at bounding box center [67, 29] width 6 height 6
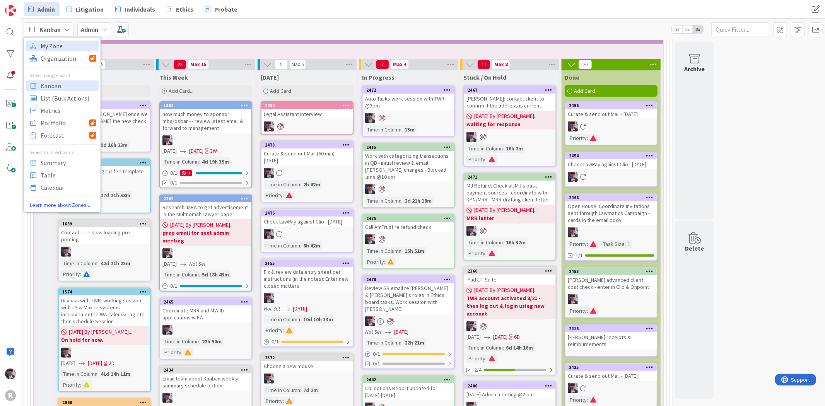
click at [60, 43] on span "My Zone" at bounding box center [69, 46] width 56 height 12
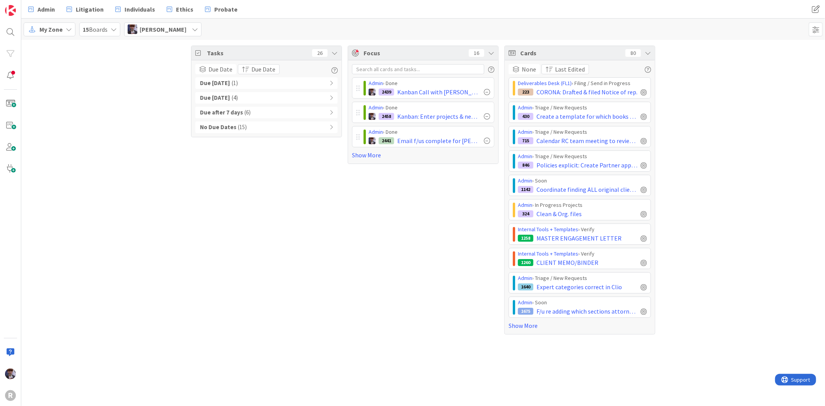
click at [364, 161] on div "Admin › Done 2439 Kanban Call with [PERSON_NAME] @2pm Admin › Done 2458 Kanban:…" at bounding box center [423, 111] width 150 height 103
click at [366, 156] on link "Show More" at bounding box center [423, 154] width 142 height 9
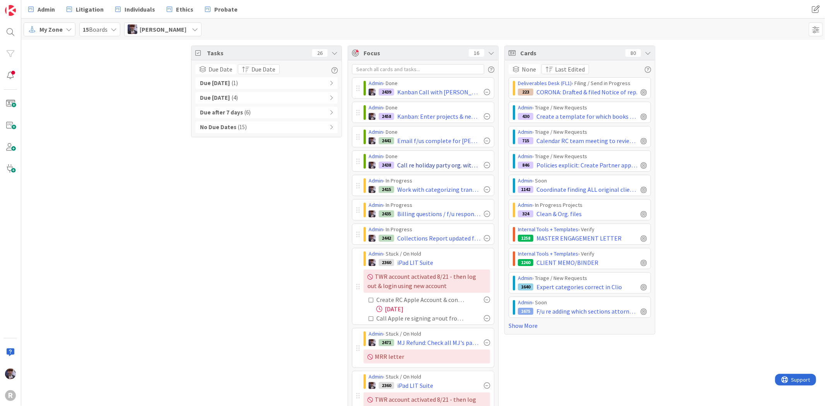
click at [484, 165] on div at bounding box center [487, 165] width 6 height 6
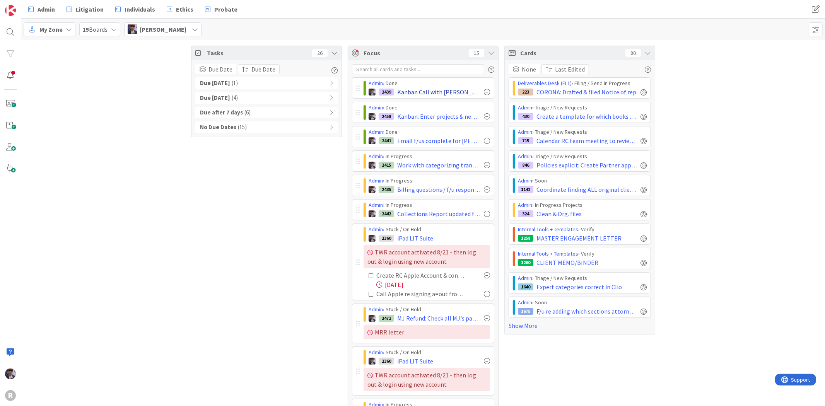
click at [484, 90] on div at bounding box center [487, 92] width 6 height 6
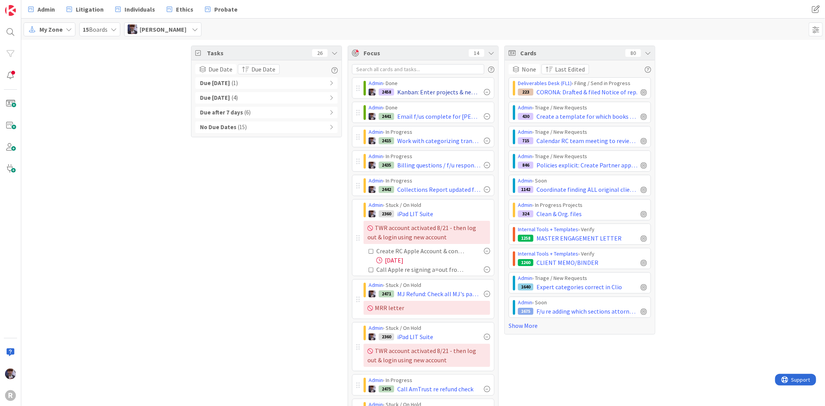
click at [484, 93] on div at bounding box center [487, 92] width 6 height 6
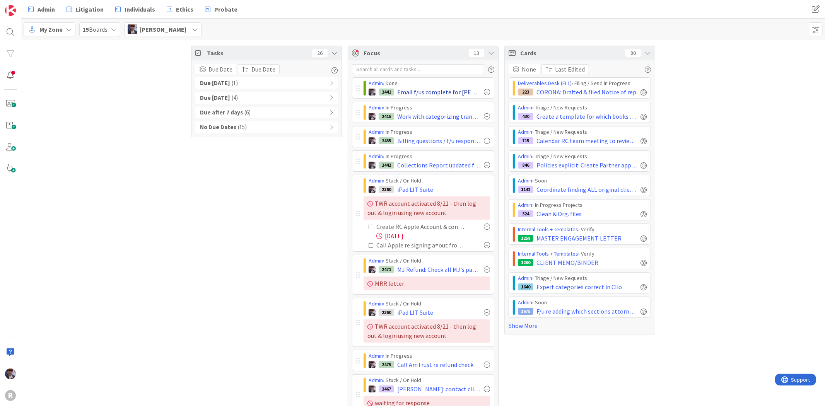
click at [484, 92] on div at bounding box center [487, 92] width 6 height 6
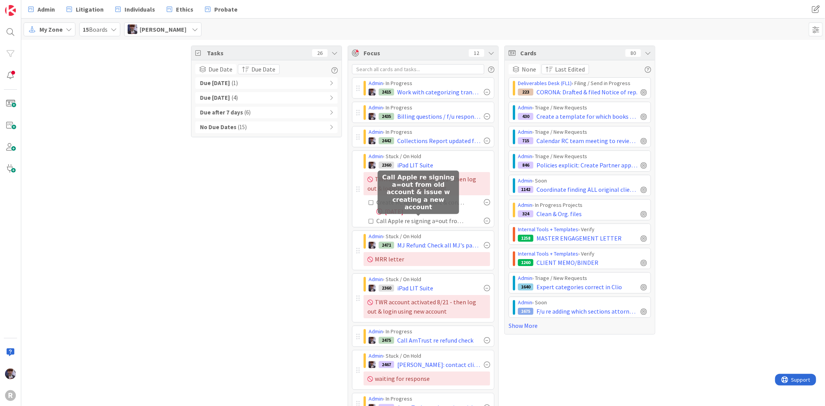
click at [393, 222] on div "Call Apple re signing a=out from old account & issue w creating a new account" at bounding box center [421, 220] width 90 height 9
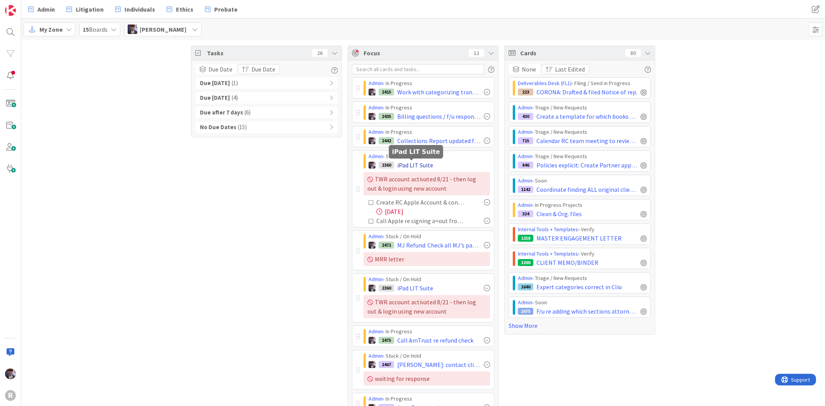
click at [403, 169] on span "iPad LIT Suite" at bounding box center [415, 164] width 36 height 9
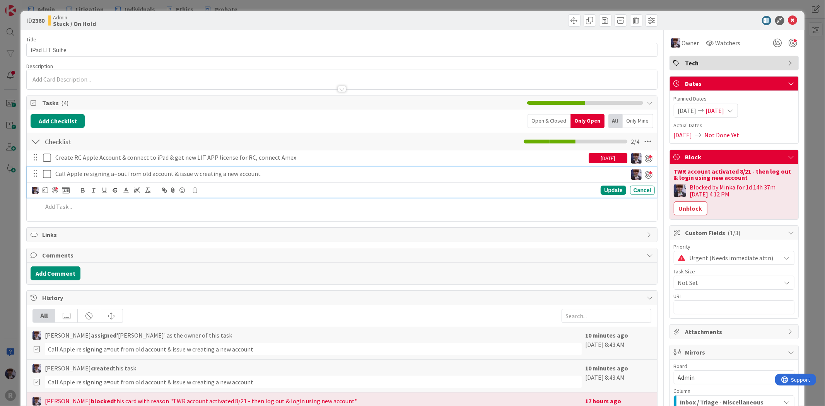
click at [101, 168] on div "Call Apple re signing a=out from old account & issue w creating a new account" at bounding box center [339, 174] width 575 height 14
click at [115, 176] on p "Call Apple re signing a=out from old account & issue w creating a new account" at bounding box center [339, 173] width 569 height 9
click at [18, 243] on div "ID 2360 Admin Stuck / On Hold Title 14 / 128 iPad LIT Suite Description Owner W…" at bounding box center [412, 203] width 825 height 406
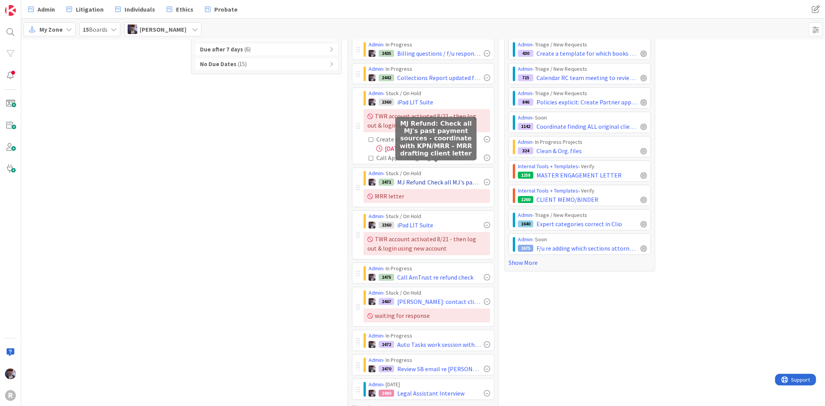
scroll to position [80, 0]
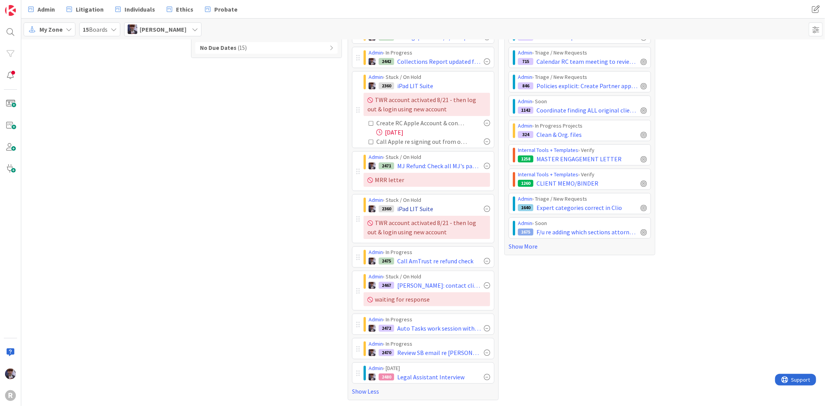
click at [484, 207] on div at bounding box center [487, 209] width 6 height 6
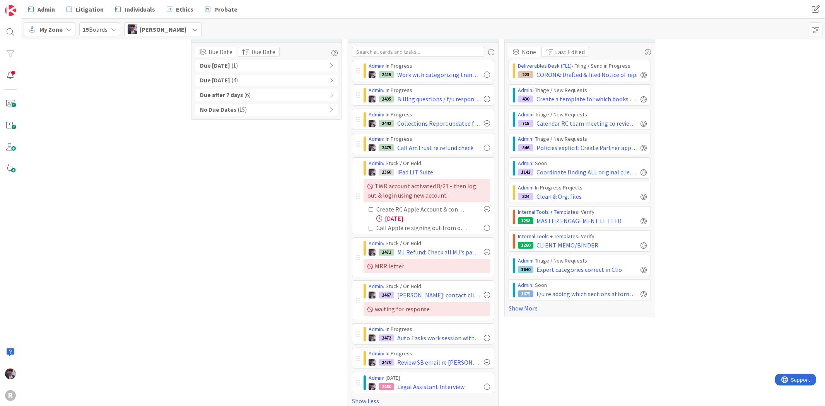
scroll to position [0, 0]
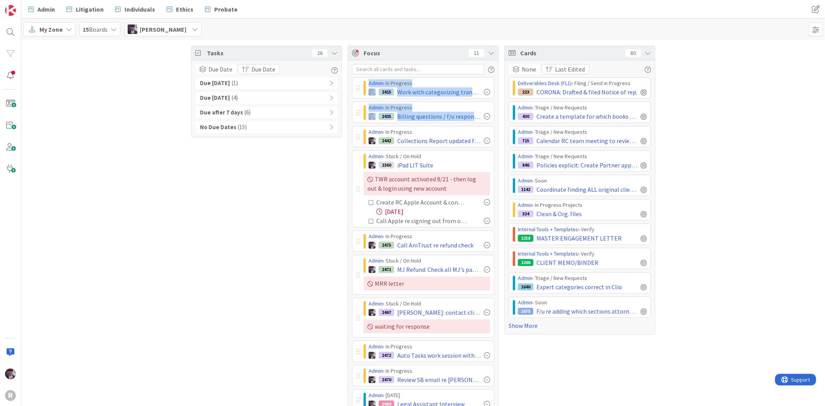
drag, startPoint x: 362, startPoint y: 113, endPoint x: 362, endPoint y: 94, distance: 19.0
click at [362, 94] on div "Admin › In Progress 2415 Work with categorizing transactions in QB - initial re…" at bounding box center [423, 243] width 142 height 333
click at [340, 184] on div "Tasks 26 Due Date Due Date Due [DATE] ( 1 ) Due [DATE] ( 4 ) Due after 7 days (…" at bounding box center [423, 236] width 804 height 393
click at [648, 49] on div "Cards 80" at bounding box center [580, 53] width 150 height 14
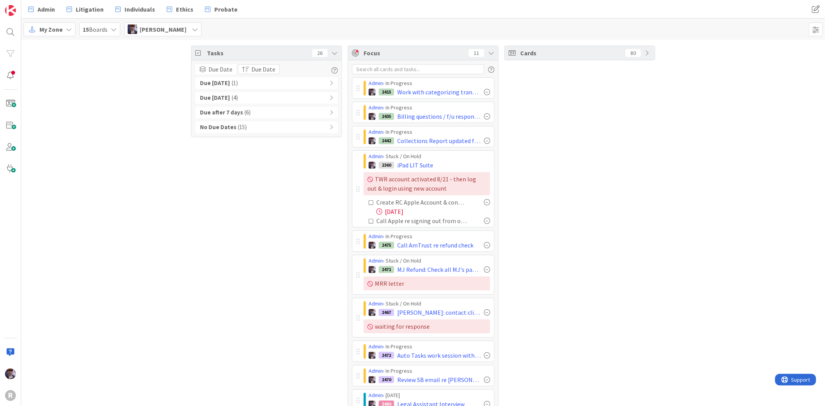
click at [290, 84] on div "Due [DATE] ( 1 )" at bounding box center [266, 83] width 142 height 12
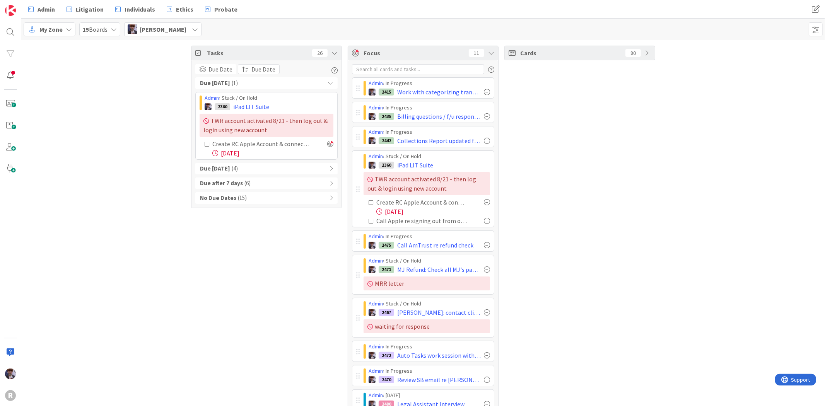
click at [290, 84] on div "Due [DATE] ( 1 )" at bounding box center [266, 83] width 142 height 12
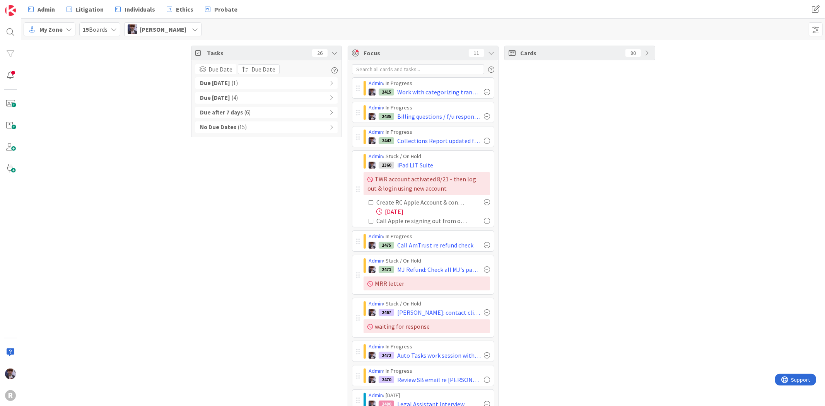
click at [330, 56] on div "Tasks 26" at bounding box center [266, 53] width 150 height 14
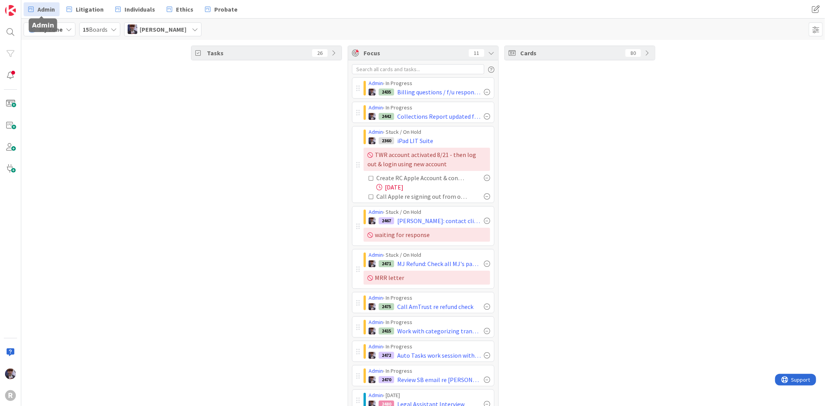
click at [55, 11] on span "Admin" at bounding box center [46, 9] width 17 height 9
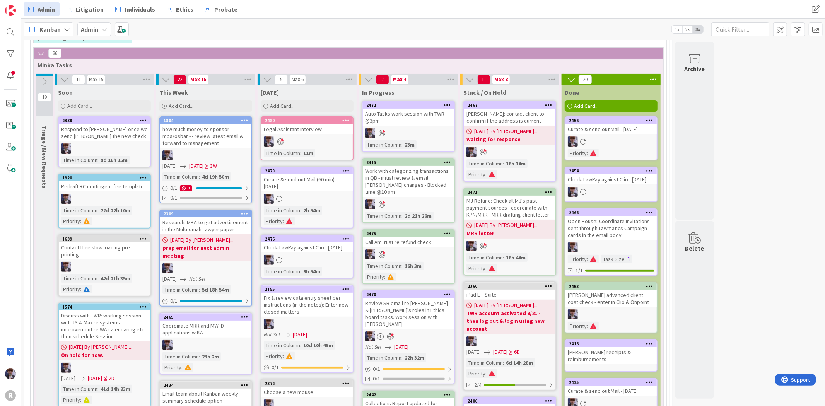
scroll to position [172, 0]
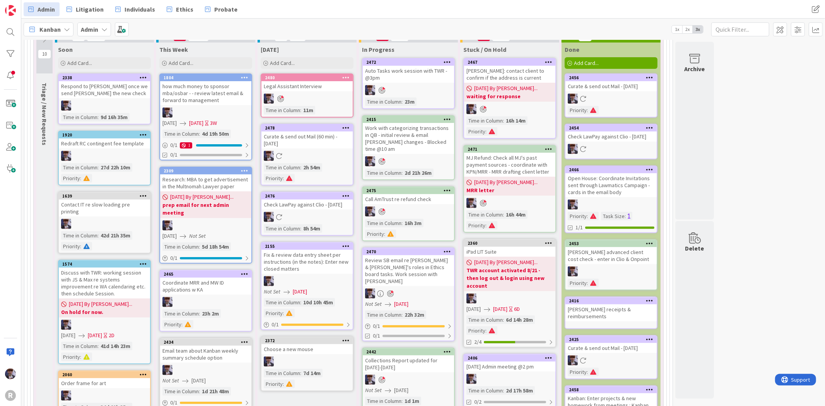
click at [647, 172] on icon at bounding box center [649, 169] width 7 height 5
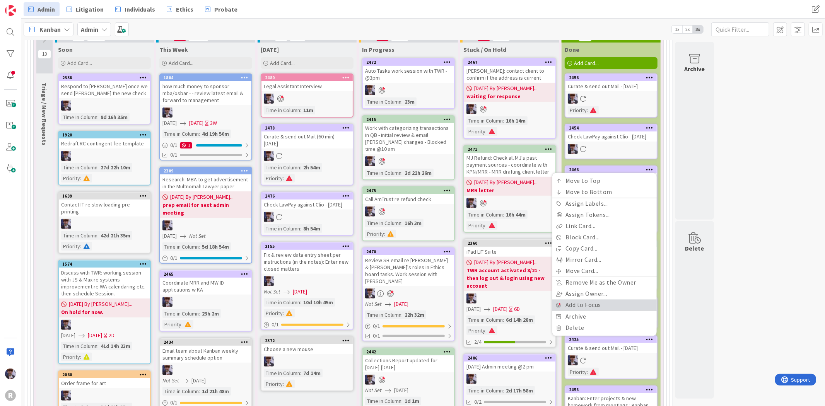
click at [584, 309] on link "Add to Focus" at bounding box center [604, 305] width 104 height 11
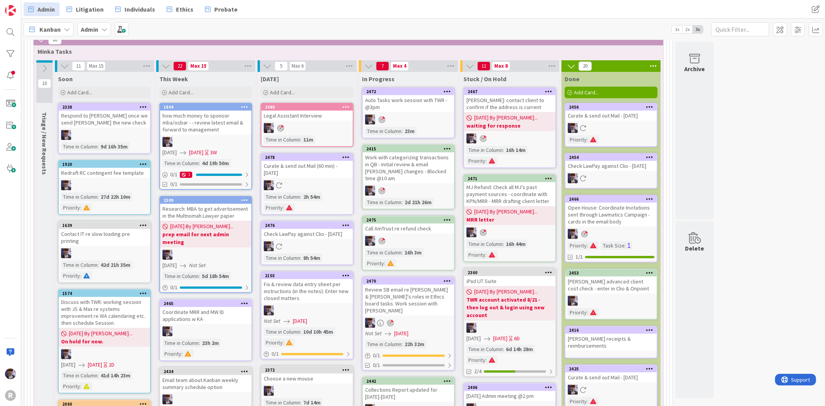
scroll to position [86, 0]
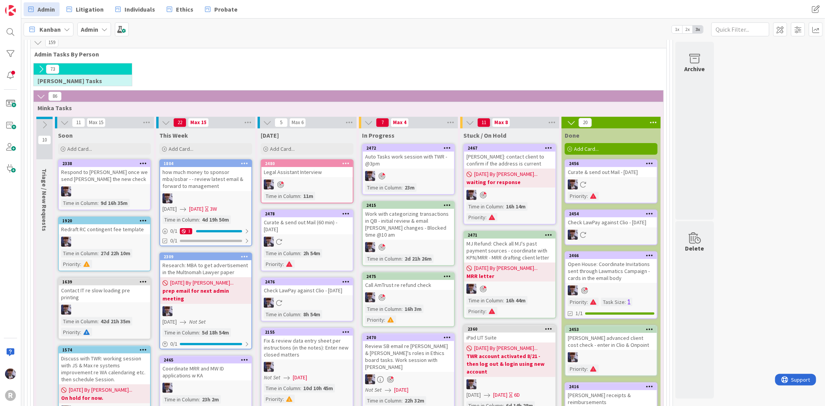
click at [70, 27] on icon at bounding box center [67, 29] width 6 height 6
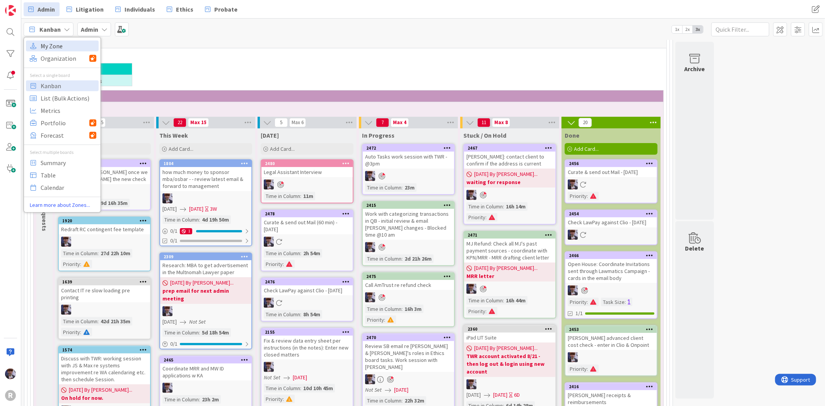
click at [59, 48] on span "My Zone" at bounding box center [69, 46] width 56 height 12
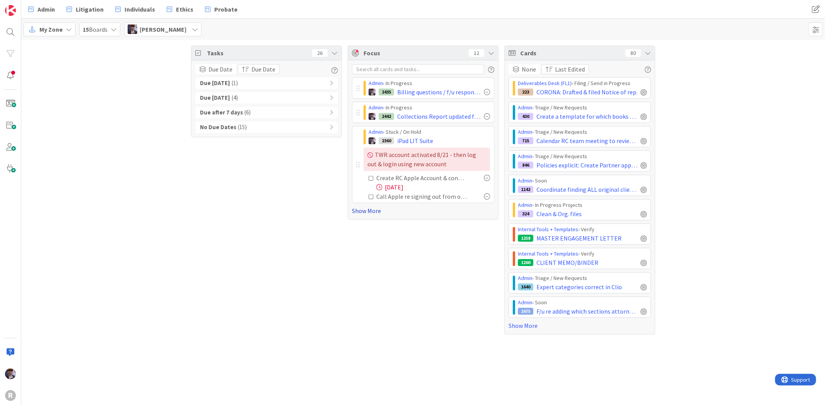
click at [372, 212] on link "Show More" at bounding box center [423, 210] width 142 height 9
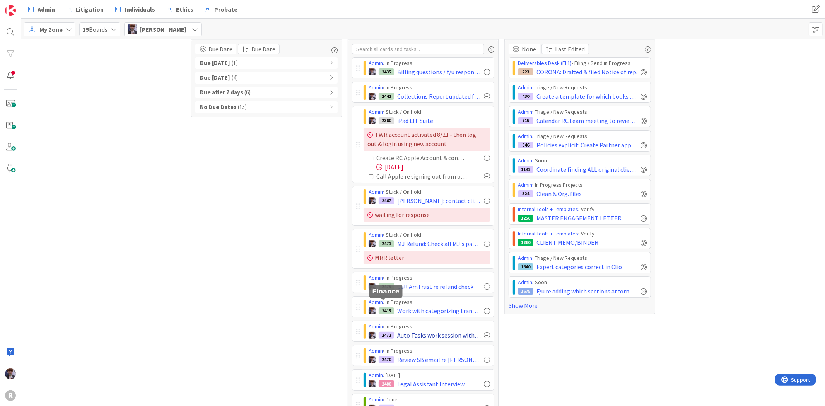
scroll to position [52, 0]
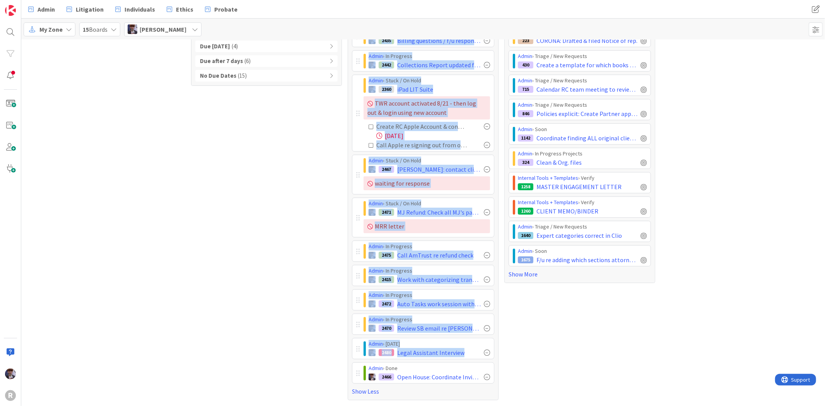
drag, startPoint x: 352, startPoint y: 375, endPoint x: 329, endPoint y: 357, distance: 30.0
click at [329, 357] on div "Tasks 26 Due Date Due Date Due [DATE] ( 1 ) Due [DATE] ( 4 ) Due after 7 days (…" at bounding box center [423, 197] width 804 height 418
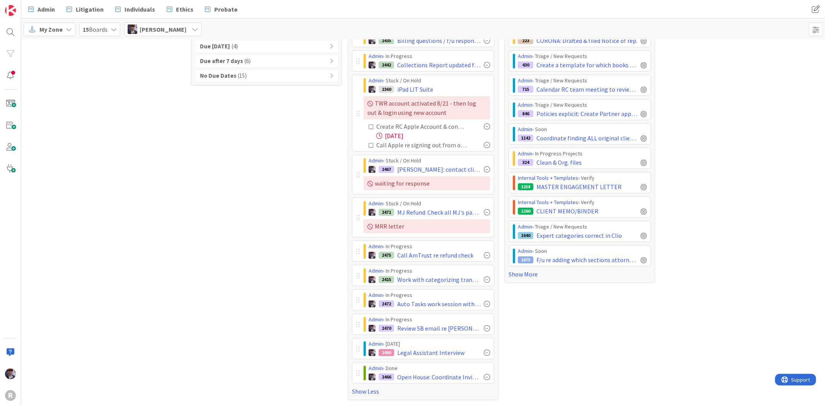
click at [328, 356] on div "Tasks 26 Due Date Due Date Due [DATE] ( 1 ) Due [DATE] ( 4 ) Due after 7 days (…" at bounding box center [266, 197] width 151 height 406
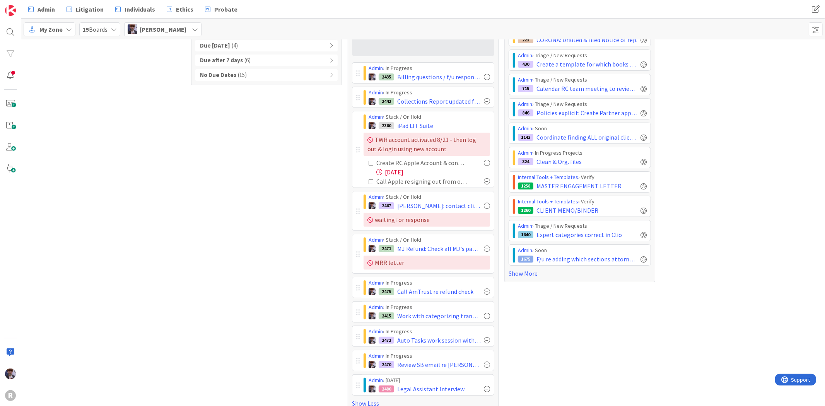
scroll to position [0, 0]
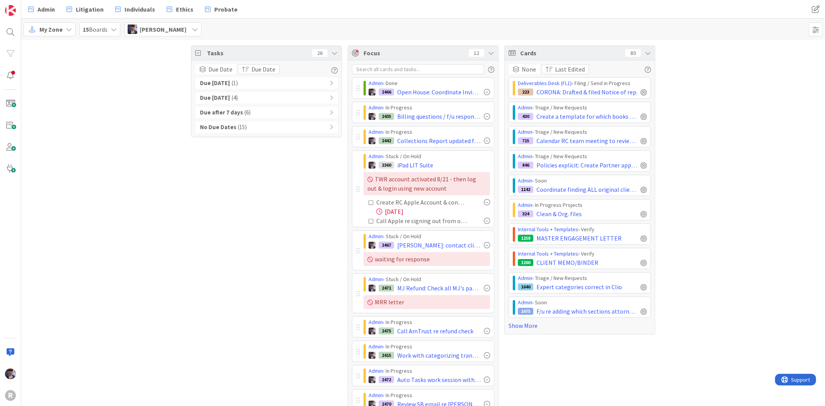
click at [645, 52] on icon at bounding box center [648, 53] width 6 height 6
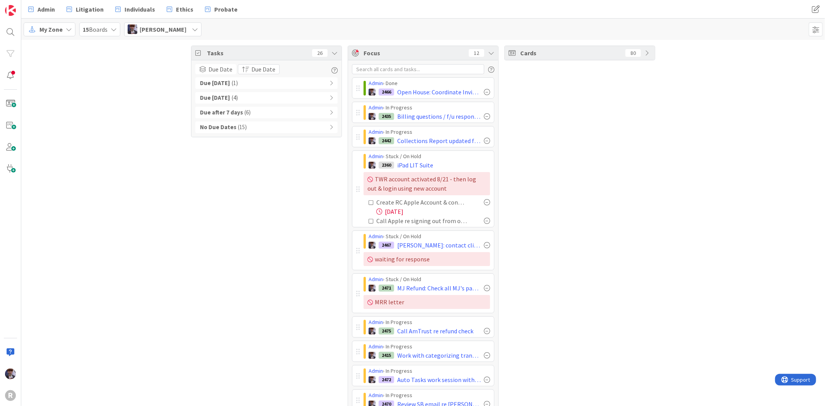
click at [523, 128] on div "Cards 80" at bounding box center [579, 249] width 151 height 406
click at [135, 218] on div "Tasks 26 Due Date Due Date Due [DATE] ( 1 ) Due [DATE] ( 4 ) Due after 7 days (…" at bounding box center [423, 249] width 804 height 418
